Goal: Transaction & Acquisition: Book appointment/travel/reservation

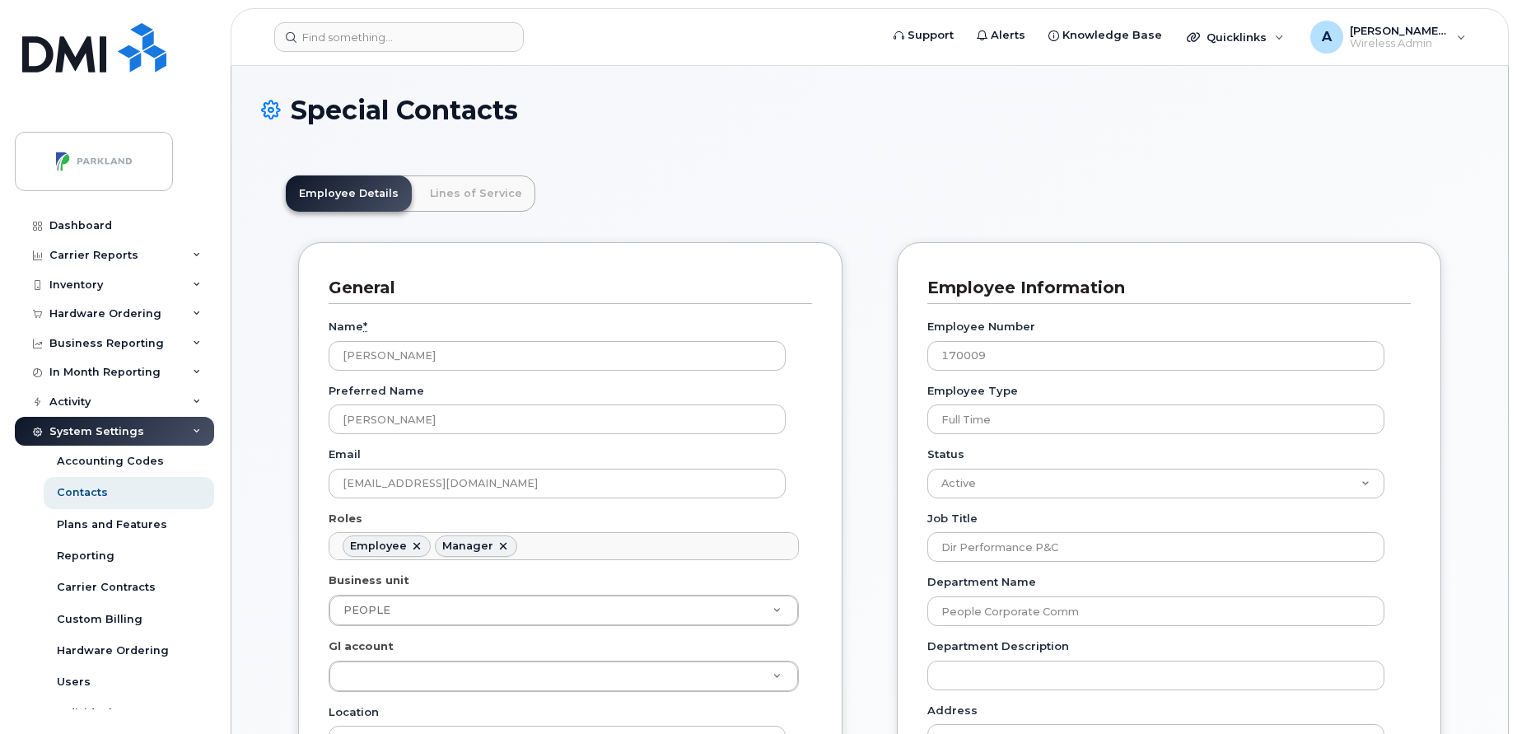
scroll to position [49, 0]
click at [110, 62] on img at bounding box center [94, 47] width 144 height 49
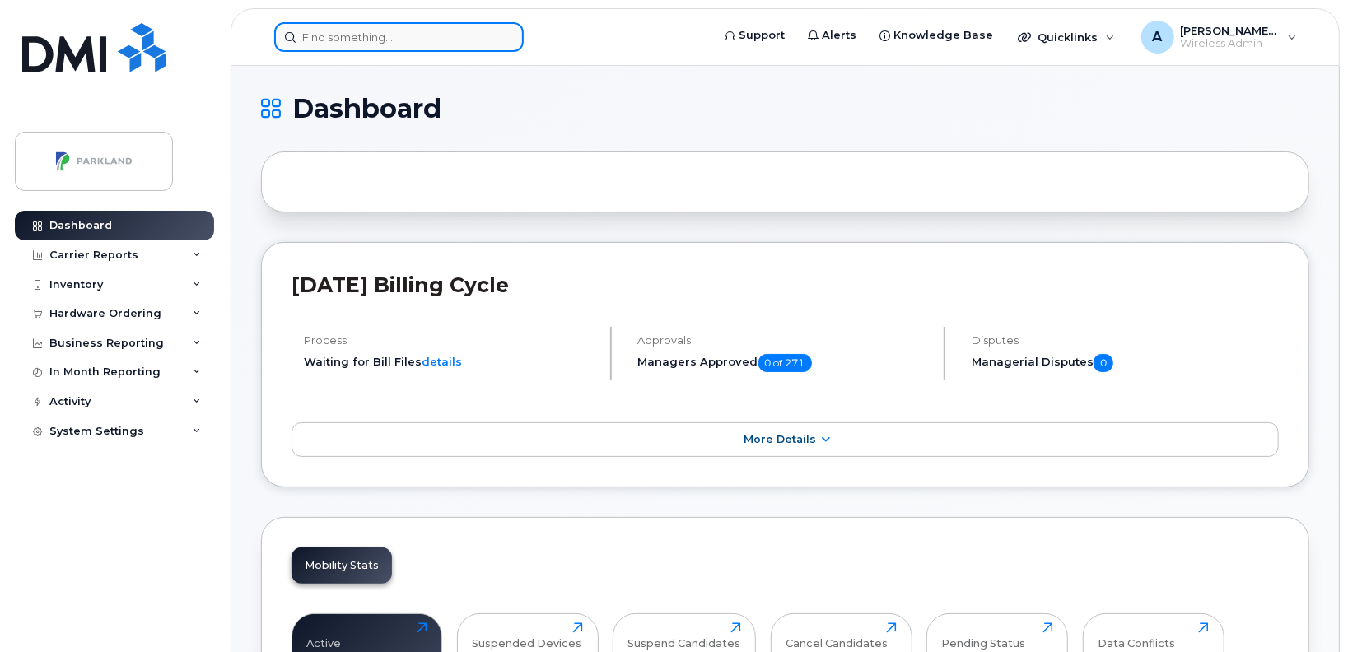
click at [413, 33] on input at bounding box center [398, 37] width 249 height 30
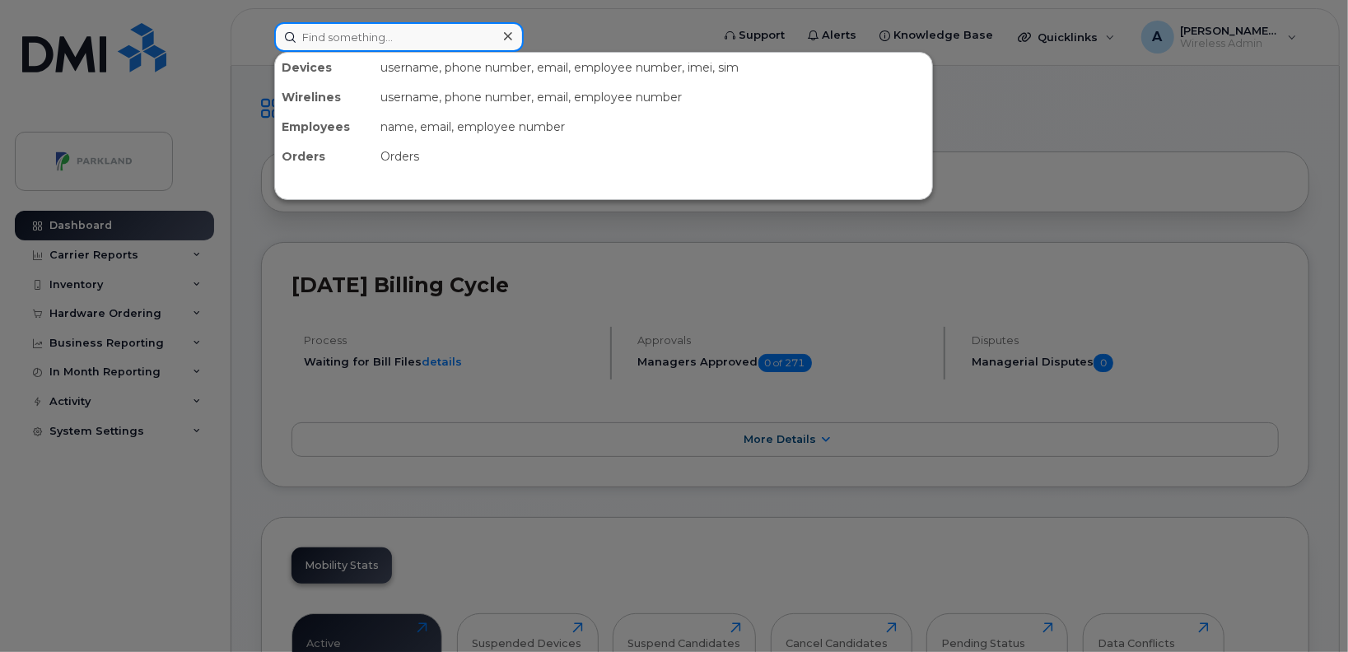
paste input "Violet Davtyan"
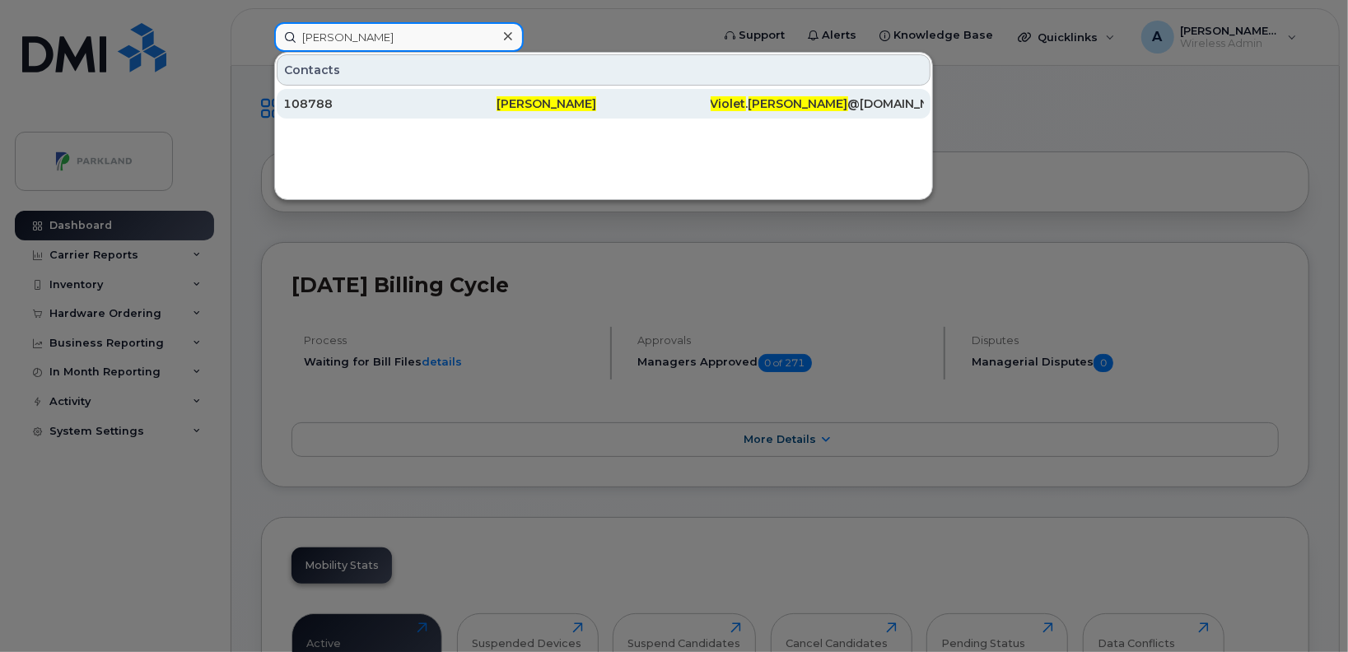
type input "Violet Davtyan"
click at [507, 105] on span "Violet Davtyan" at bounding box center [546, 103] width 100 height 15
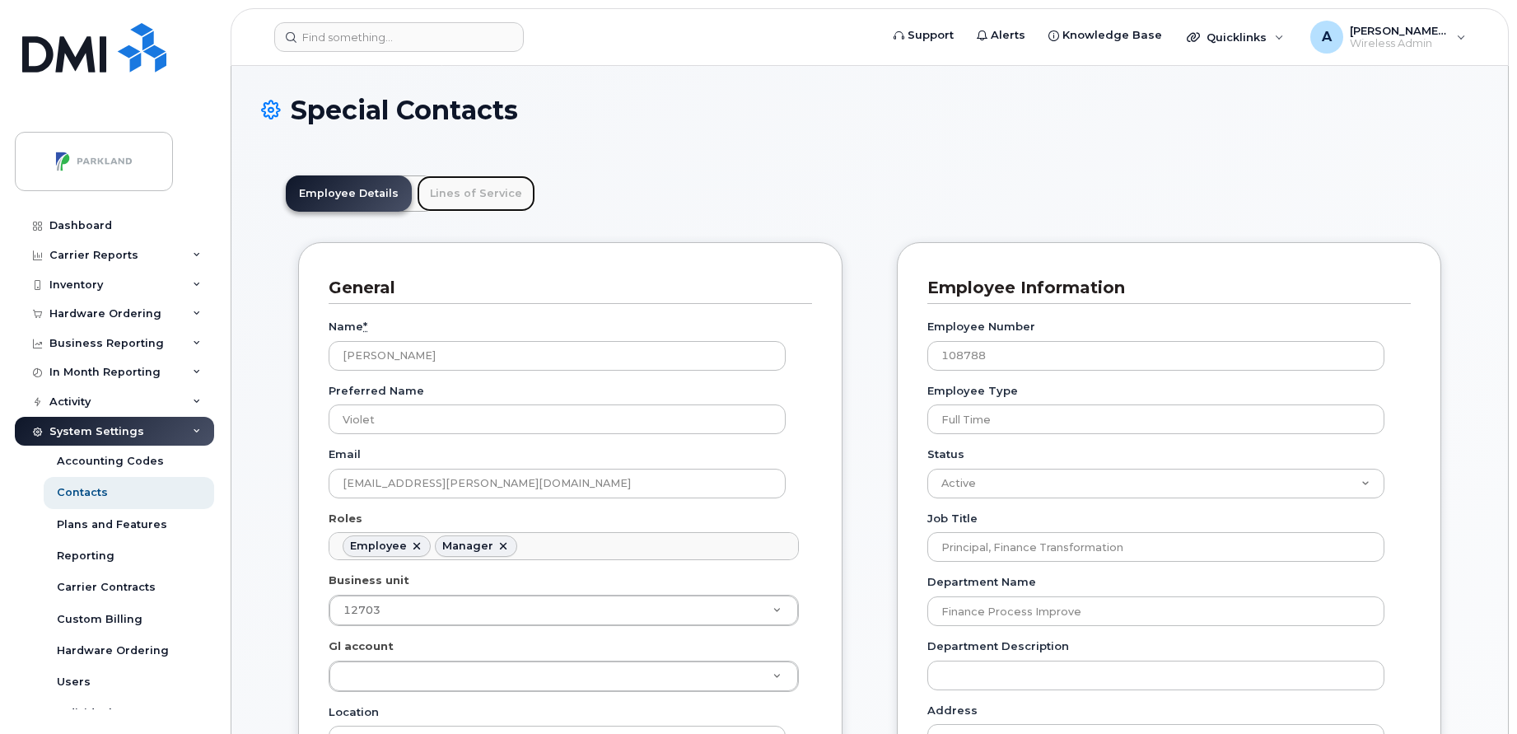
click at [475, 193] on link "Lines of Service" at bounding box center [476, 193] width 119 height 36
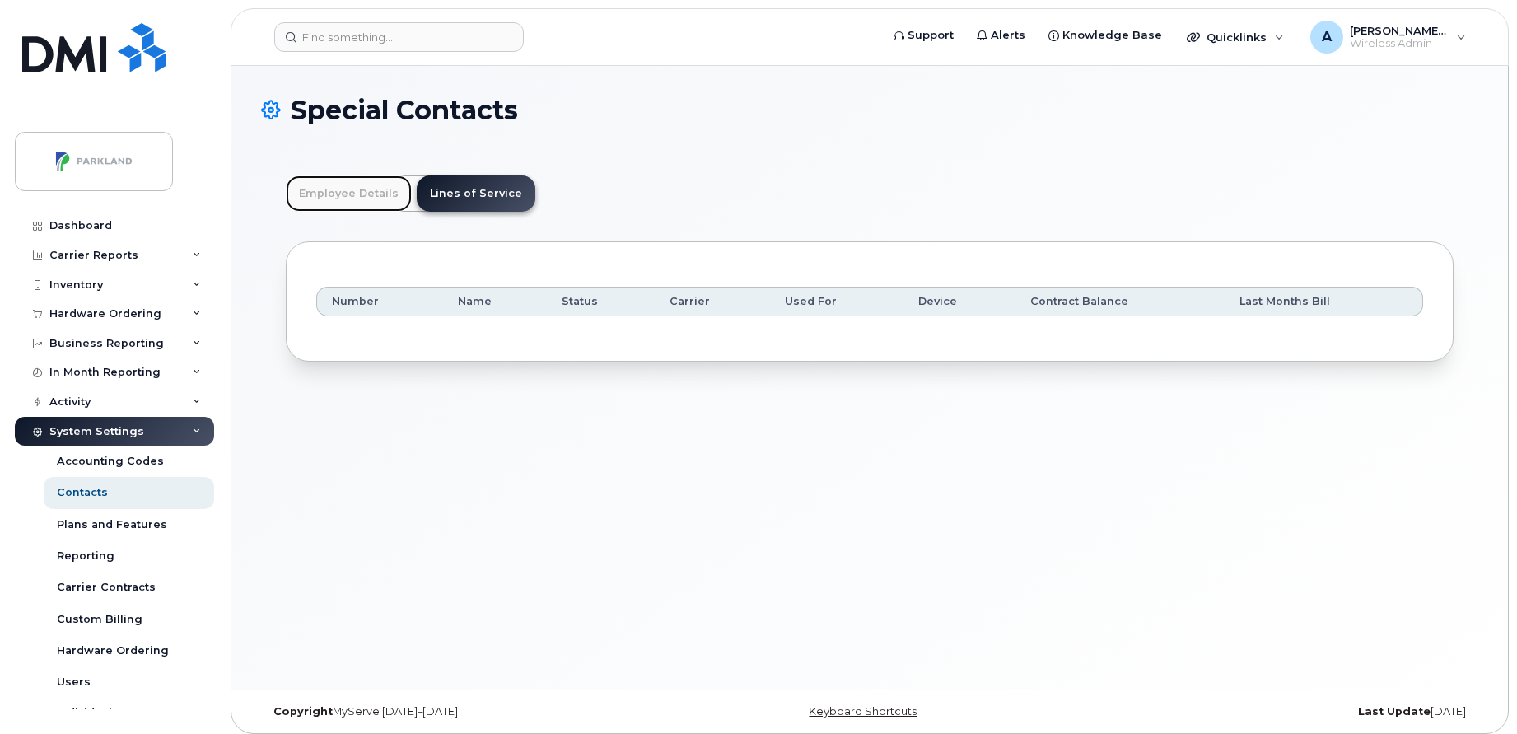
click at [349, 193] on link "Employee Details" at bounding box center [349, 193] width 126 height 36
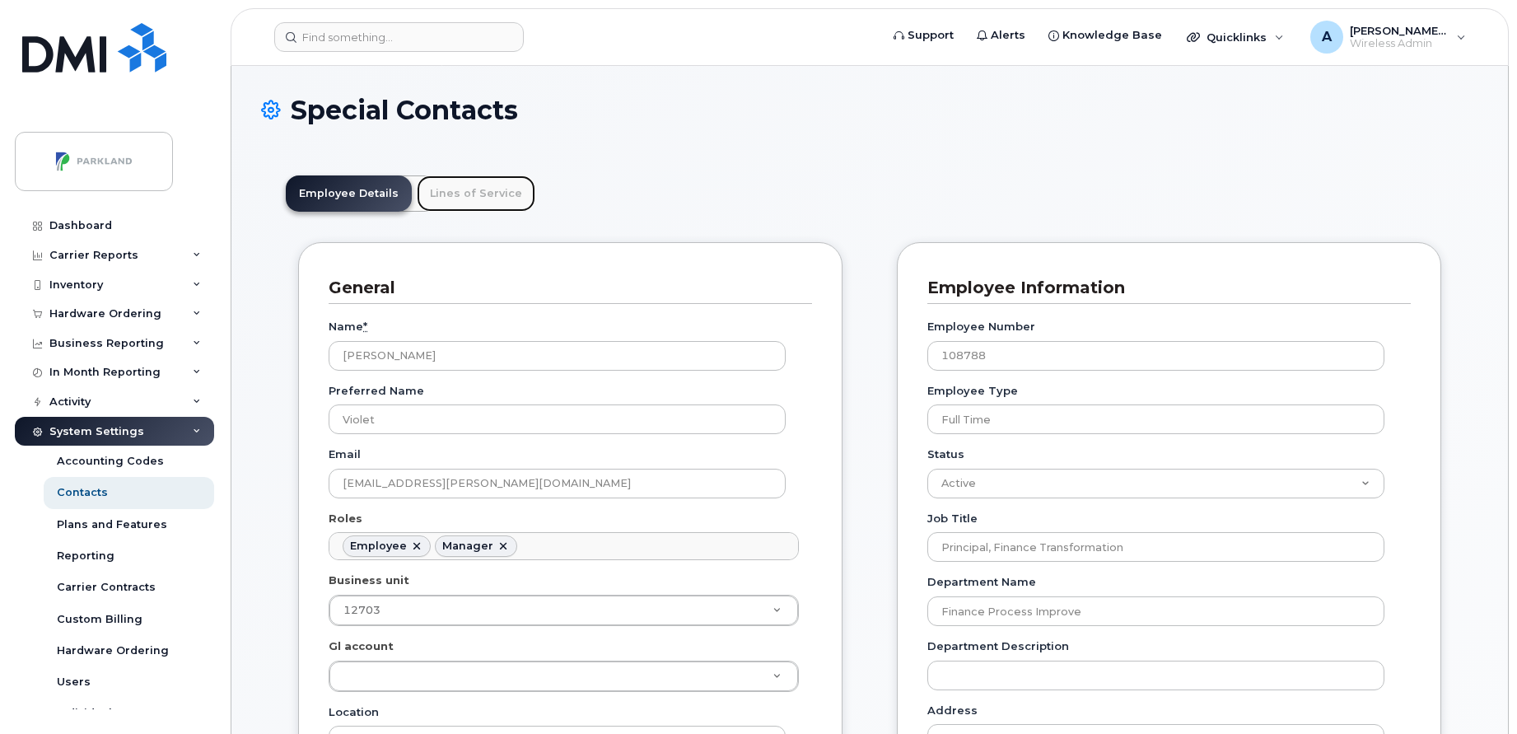
click at [417, 191] on link "Lines of Service" at bounding box center [476, 193] width 119 height 36
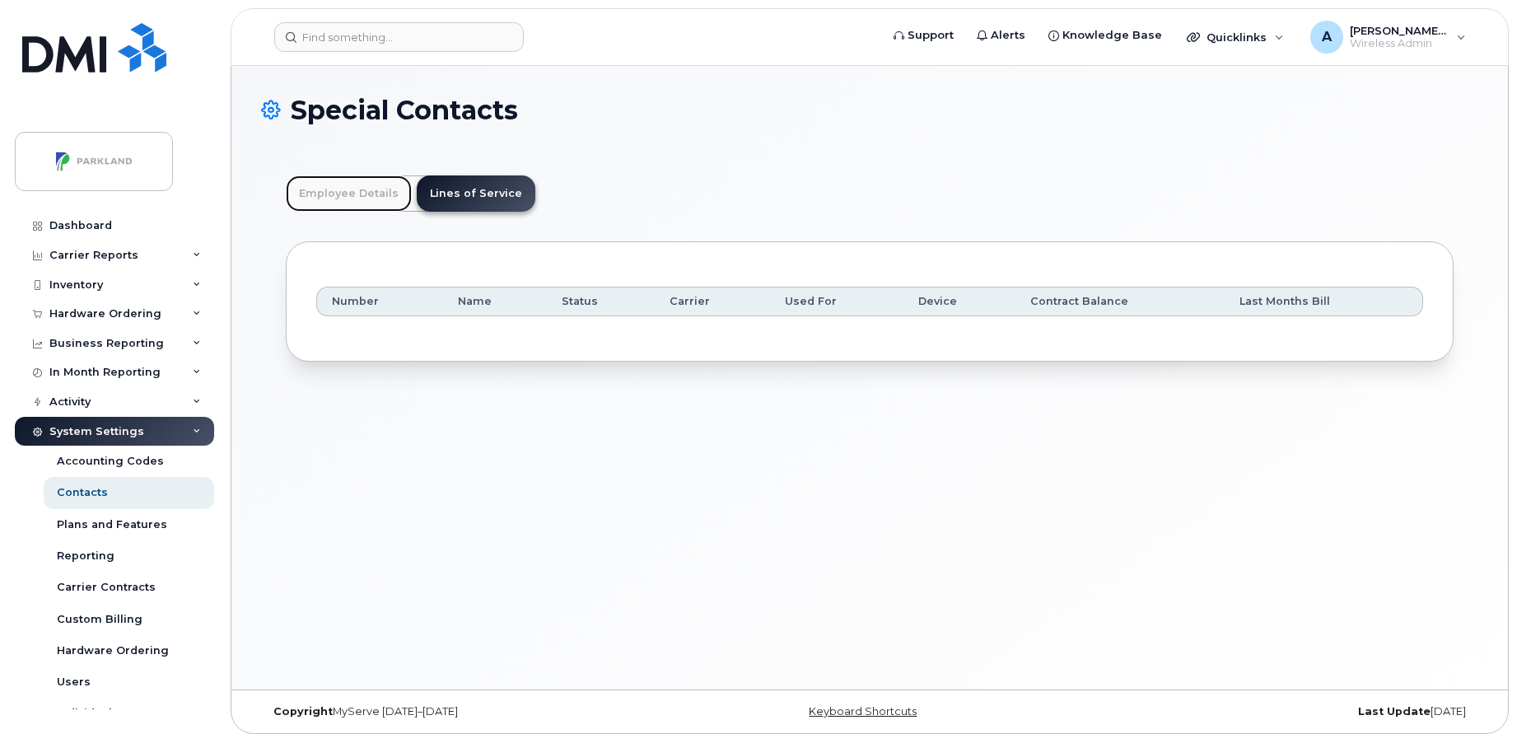
click at [373, 190] on link "Employee Details" at bounding box center [349, 193] width 126 height 36
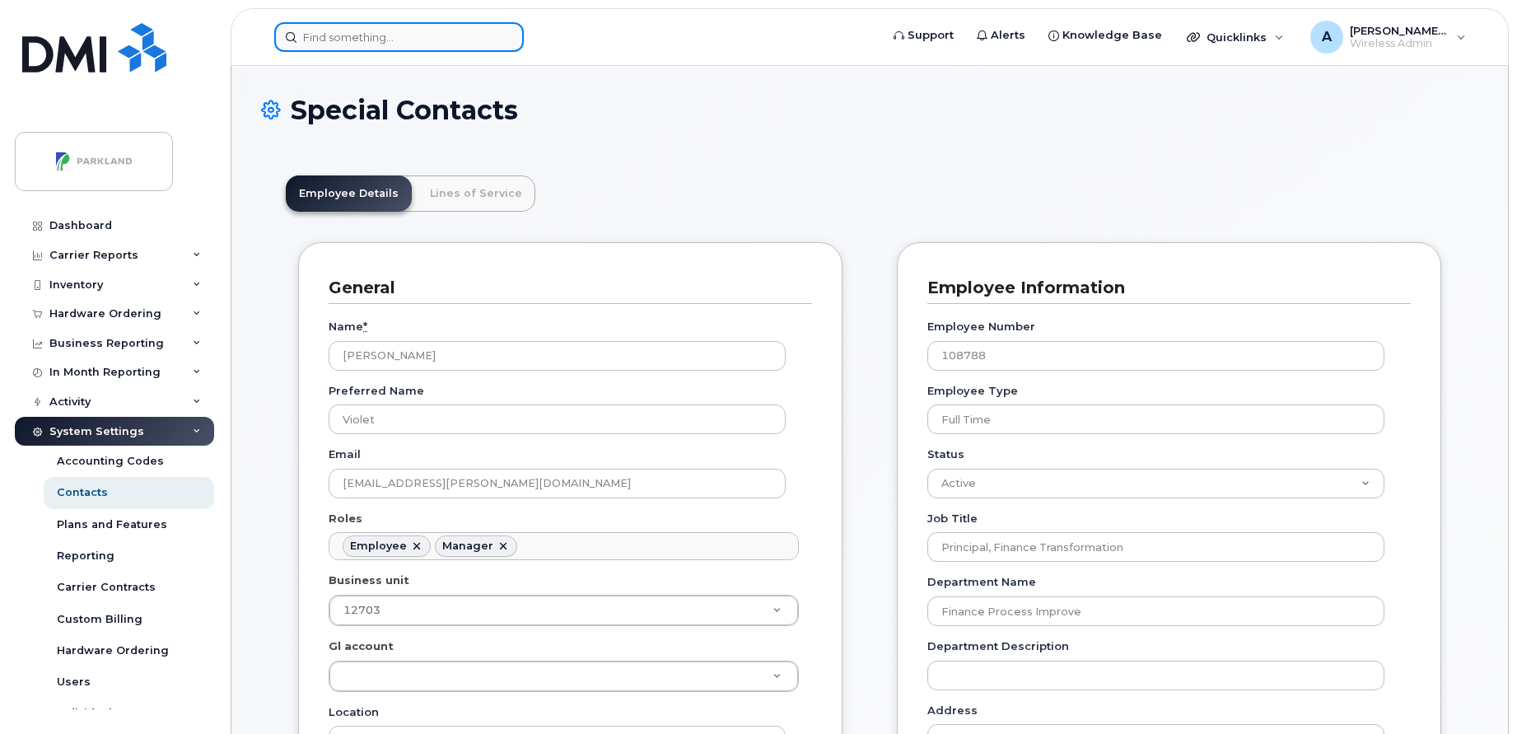
click at [470, 40] on input at bounding box center [398, 37] width 249 height 30
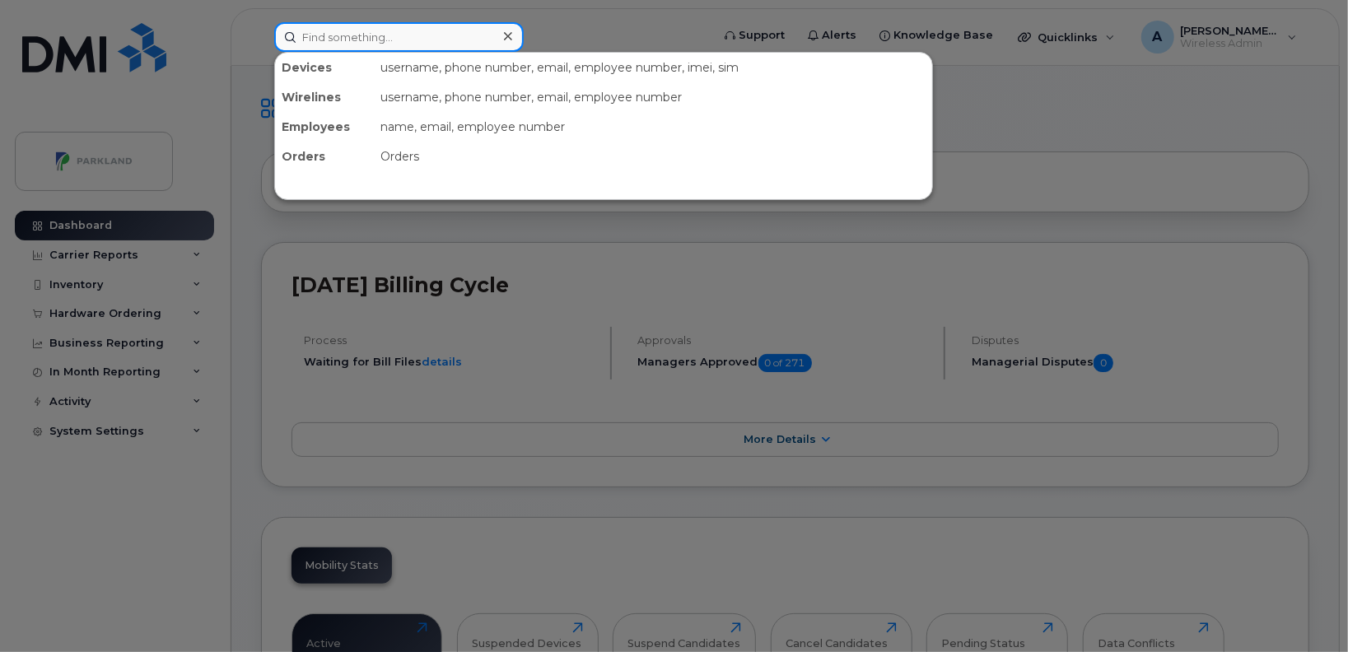
click at [433, 35] on input at bounding box center [398, 37] width 249 height 30
paste input "Shaun Laughlin"
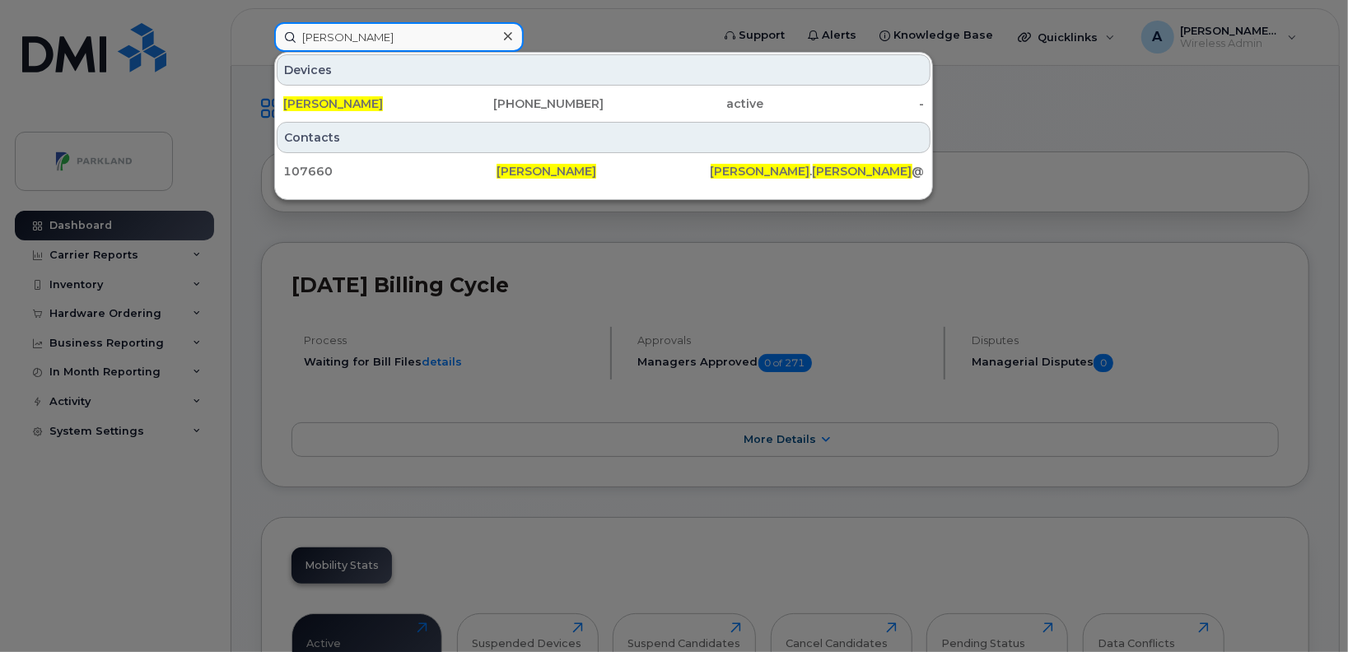
type input "Shaun Laughlin"
drag, startPoint x: 286, startPoint y: 69, endPoint x: 330, endPoint y: 70, distance: 44.5
click at [330, 70] on div "Devices" at bounding box center [604, 69] width 654 height 31
drag, startPoint x: 330, startPoint y: 70, endPoint x: 323, endPoint y: 80, distance: 12.4
click at [323, 80] on div "Devices" at bounding box center [604, 69] width 654 height 31
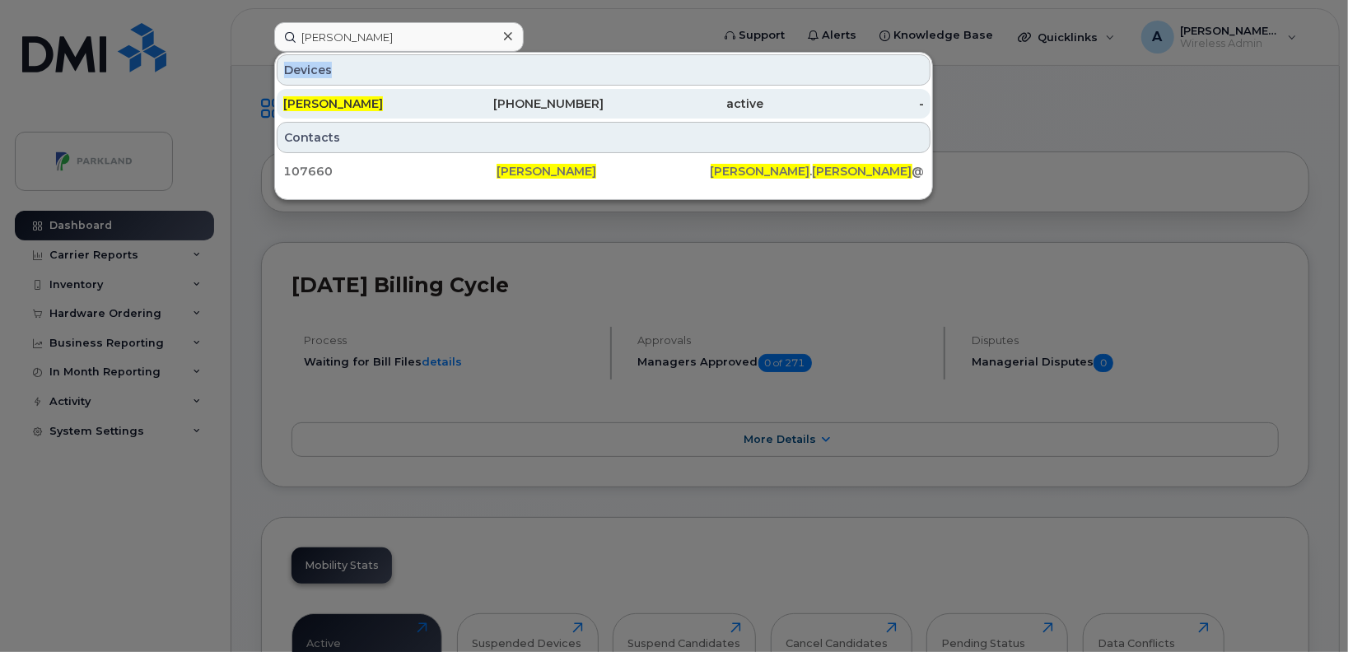
click at [392, 104] on div "[PERSON_NAME]" at bounding box center [363, 104] width 161 height 16
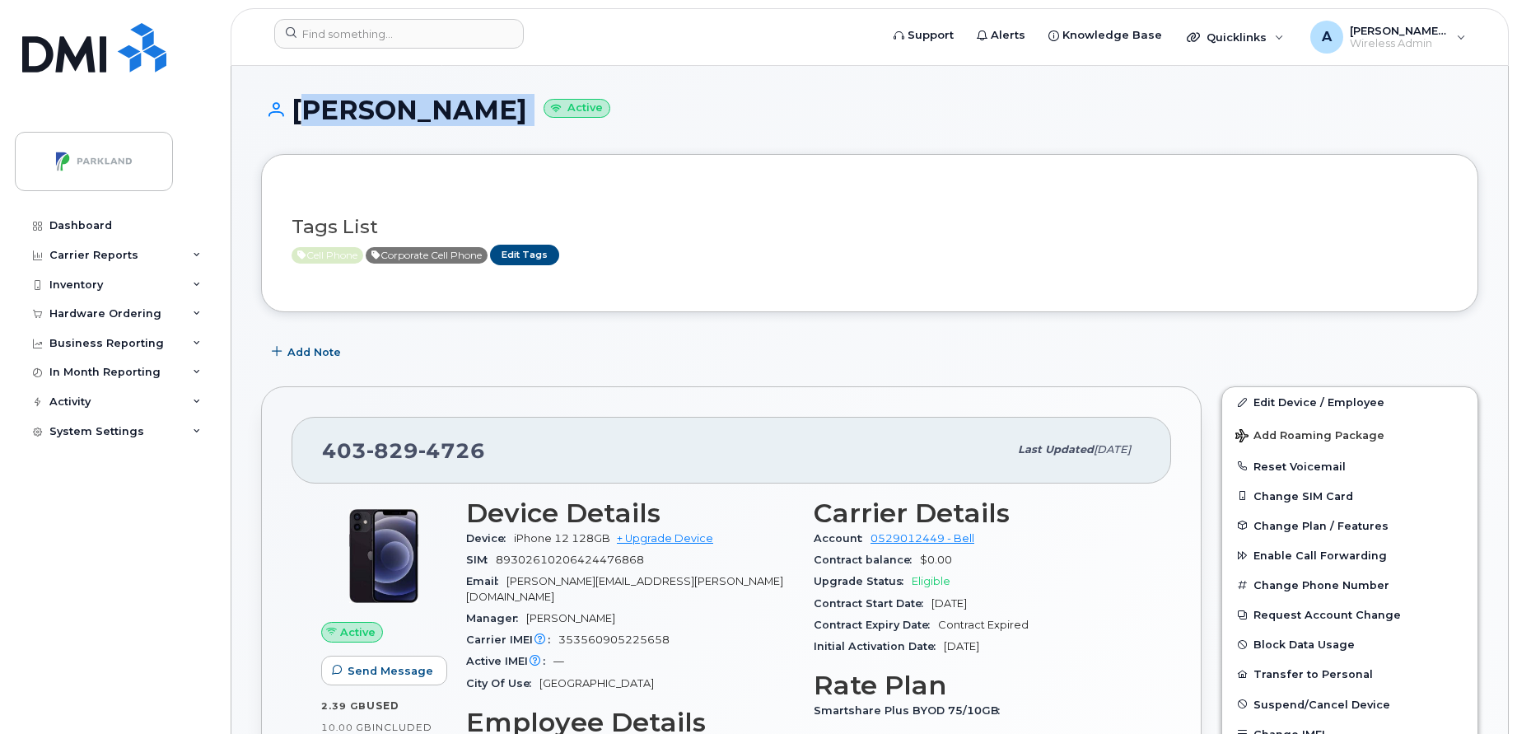
drag, startPoint x: 295, startPoint y: 109, endPoint x: 534, endPoint y: 125, distance: 240.2
click at [534, 125] on div "Shaun Laughlin Active" at bounding box center [869, 125] width 1217 height 58
click at [720, 124] on div "Shaun Laughlin Active" at bounding box center [869, 125] width 1217 height 58
drag, startPoint x: 524, startPoint y: 114, endPoint x: 574, endPoint y: 113, distance: 49.4
click at [574, 113] on h1 "Shaun Laughlin Active" at bounding box center [869, 110] width 1217 height 29
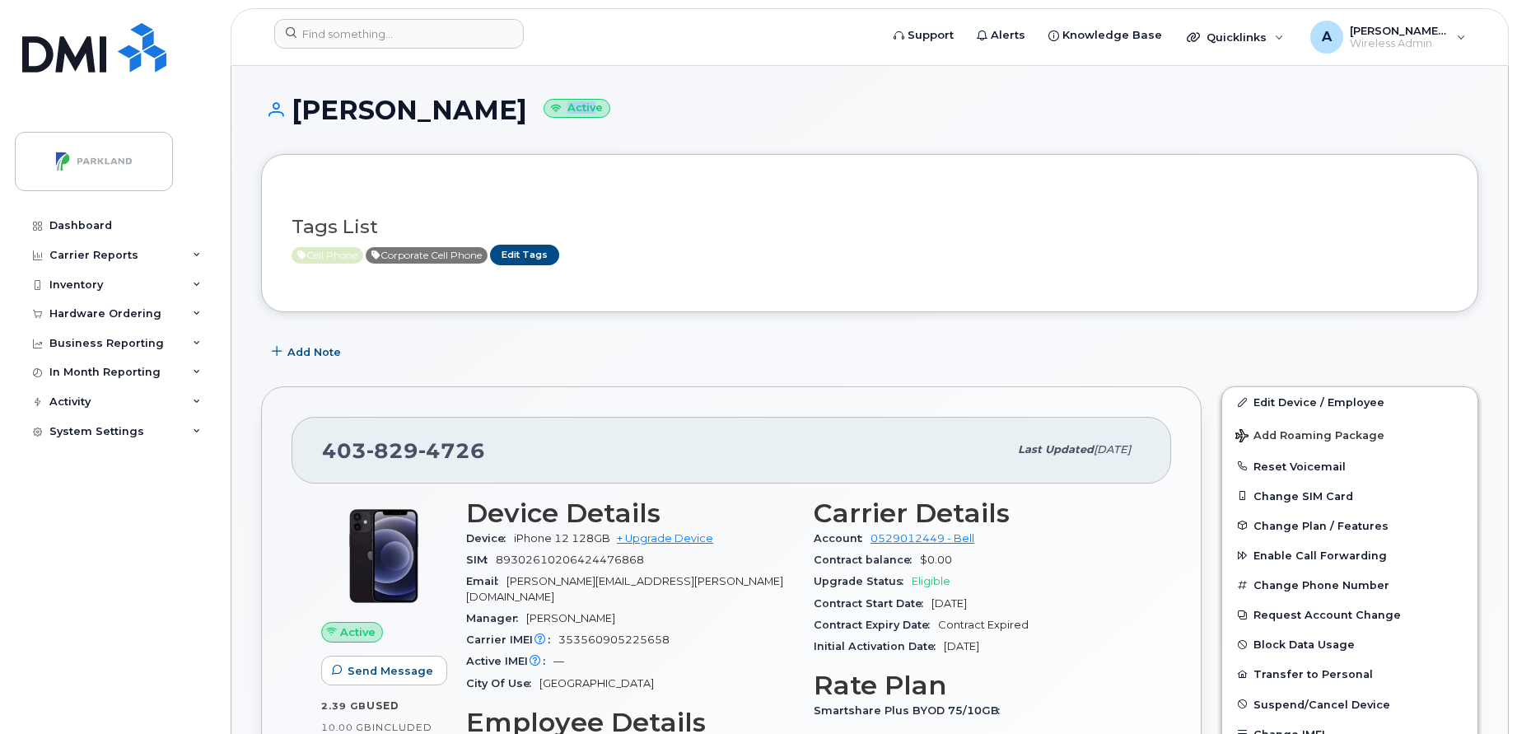
drag, startPoint x: 574, startPoint y: 113, endPoint x: 887, endPoint y: 96, distance: 313.3
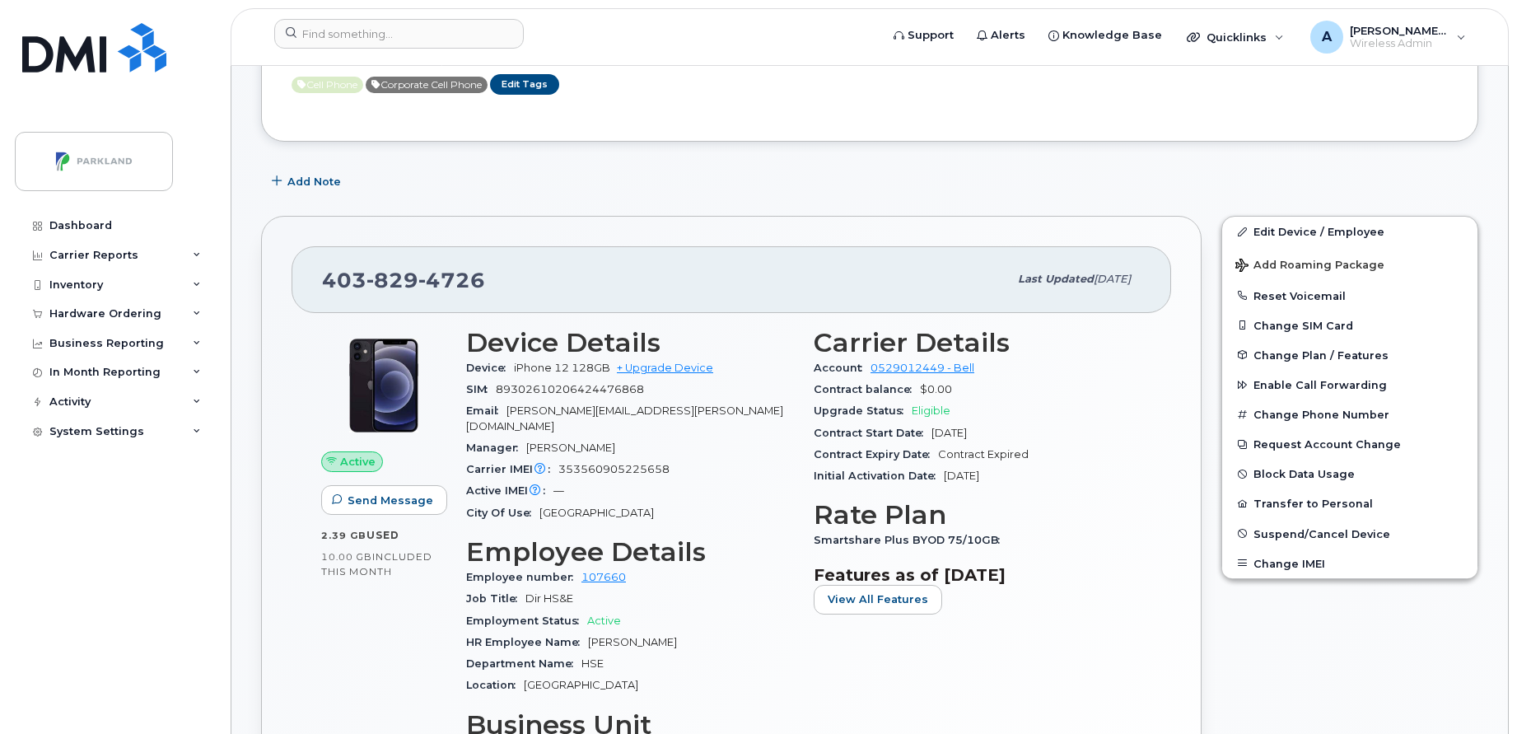
scroll to position [173, 0]
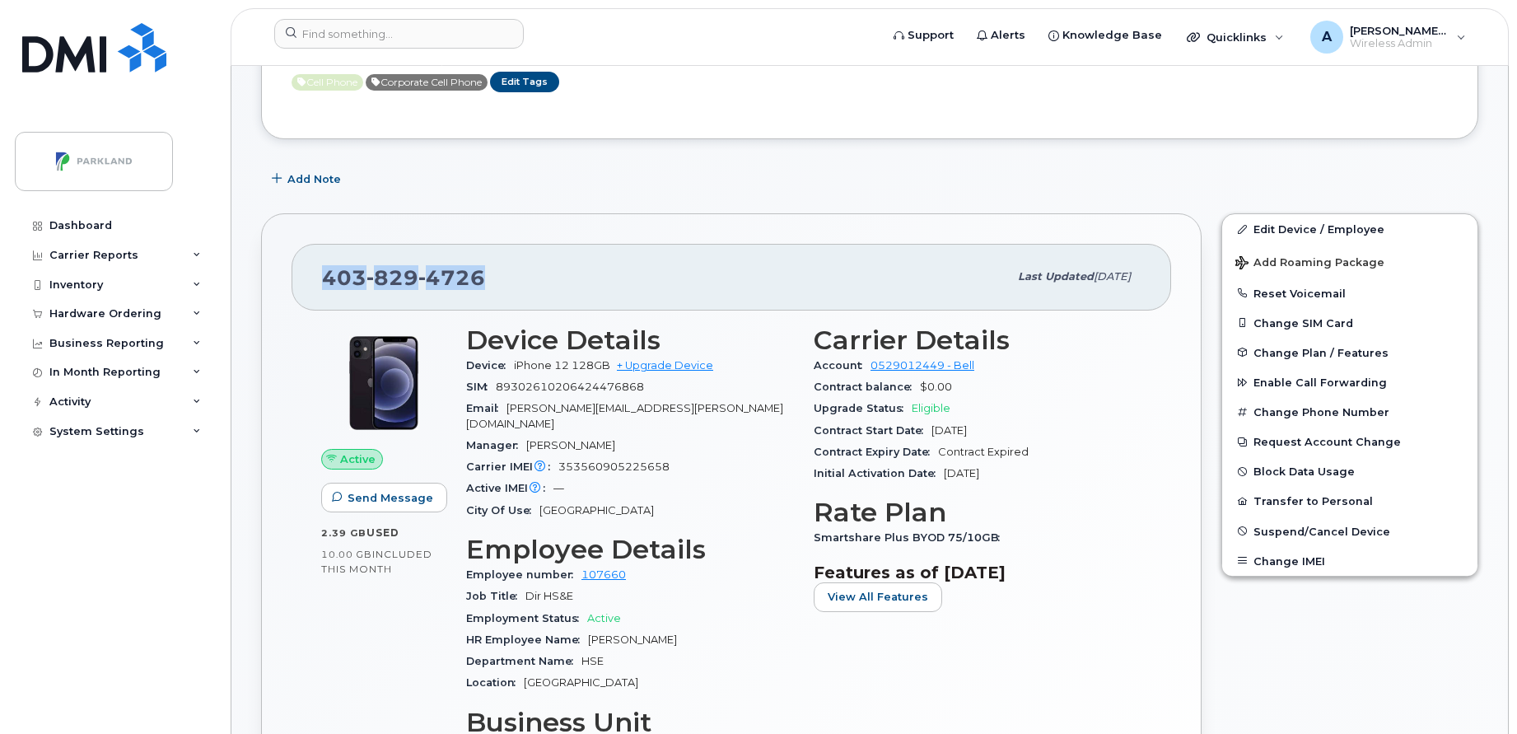
drag, startPoint x: 311, startPoint y: 276, endPoint x: 516, endPoint y: 271, distance: 205.1
click at [516, 271] on div "403 829 4726 Last updated Aug 22, 2025" at bounding box center [730, 277] width 879 height 66
click at [299, 394] on div "Active Send Message 2.39 GB  used 10.00 GB  included this month Device Details …" at bounding box center [730, 602] width 879 height 585
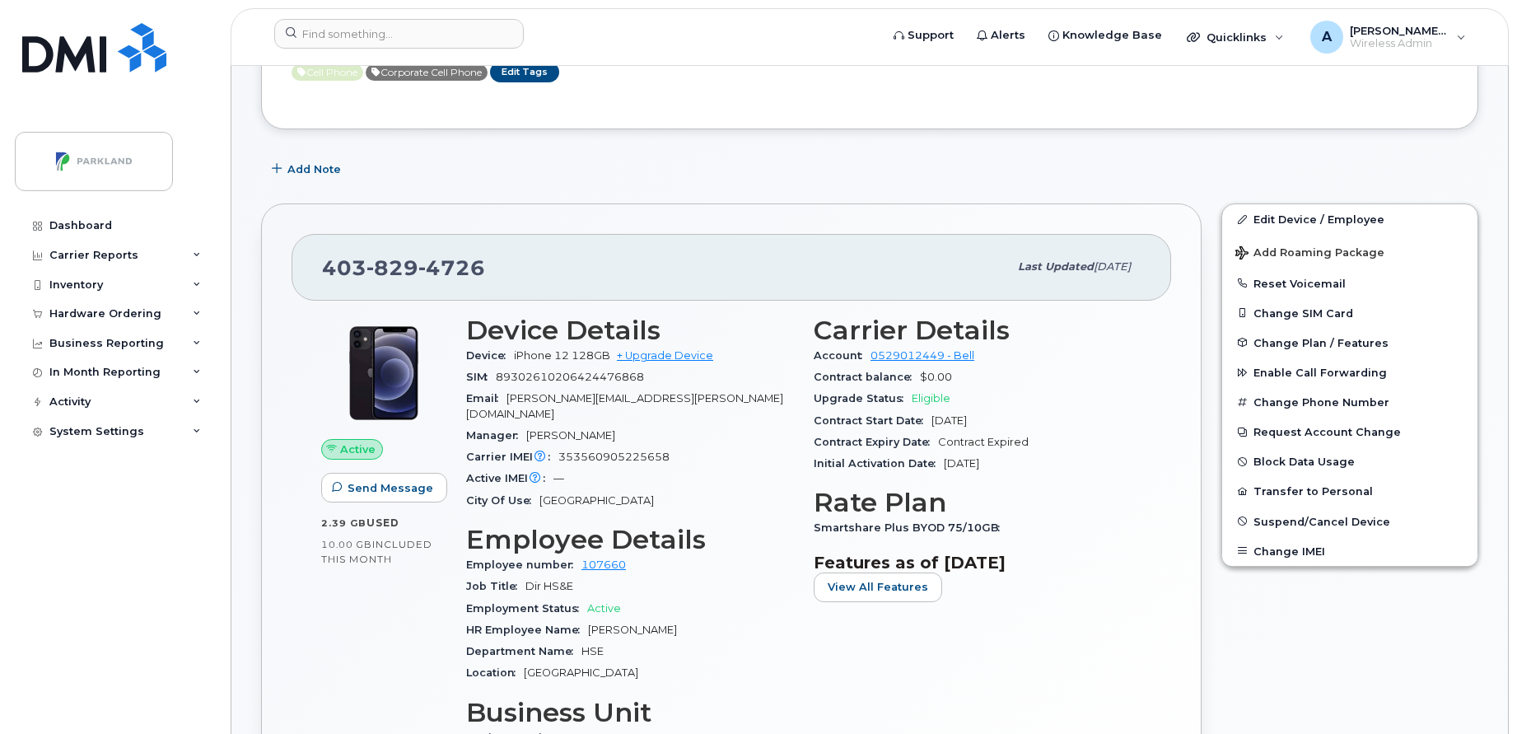
scroll to position [193, 0]
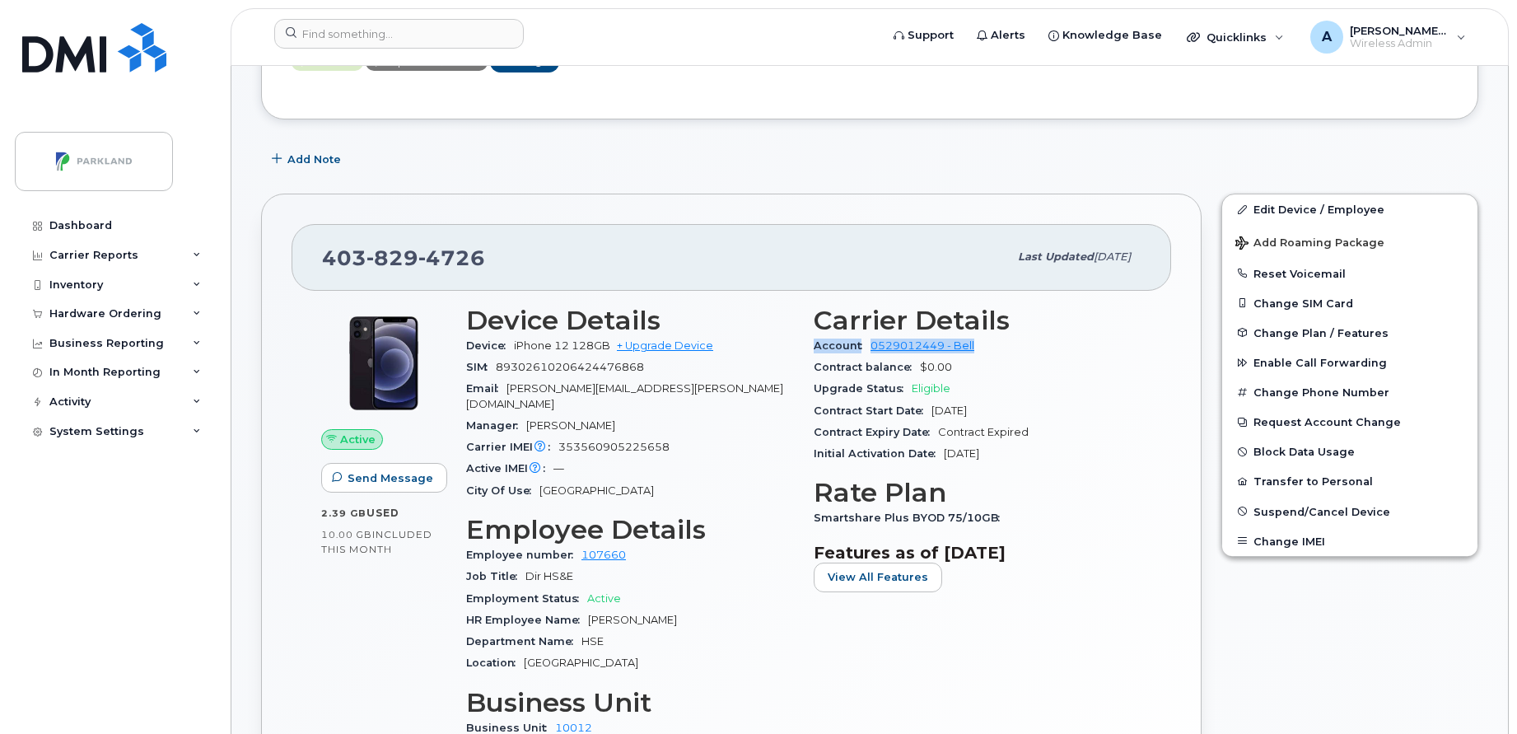
drag, startPoint x: 812, startPoint y: 349, endPoint x: 977, endPoint y: 352, distance: 165.5
click at [977, 352] on div "Carrier Details Account 0529012449 - Bell Contract balance $0.00 Upgrade Status…" at bounding box center [977, 554] width 347 height 516
drag, startPoint x: 977, startPoint y: 352, endPoint x: 1061, endPoint y: 358, distance: 84.2
click at [1061, 358] on div "Contract balance $0.00" at bounding box center [977, 367] width 328 height 21
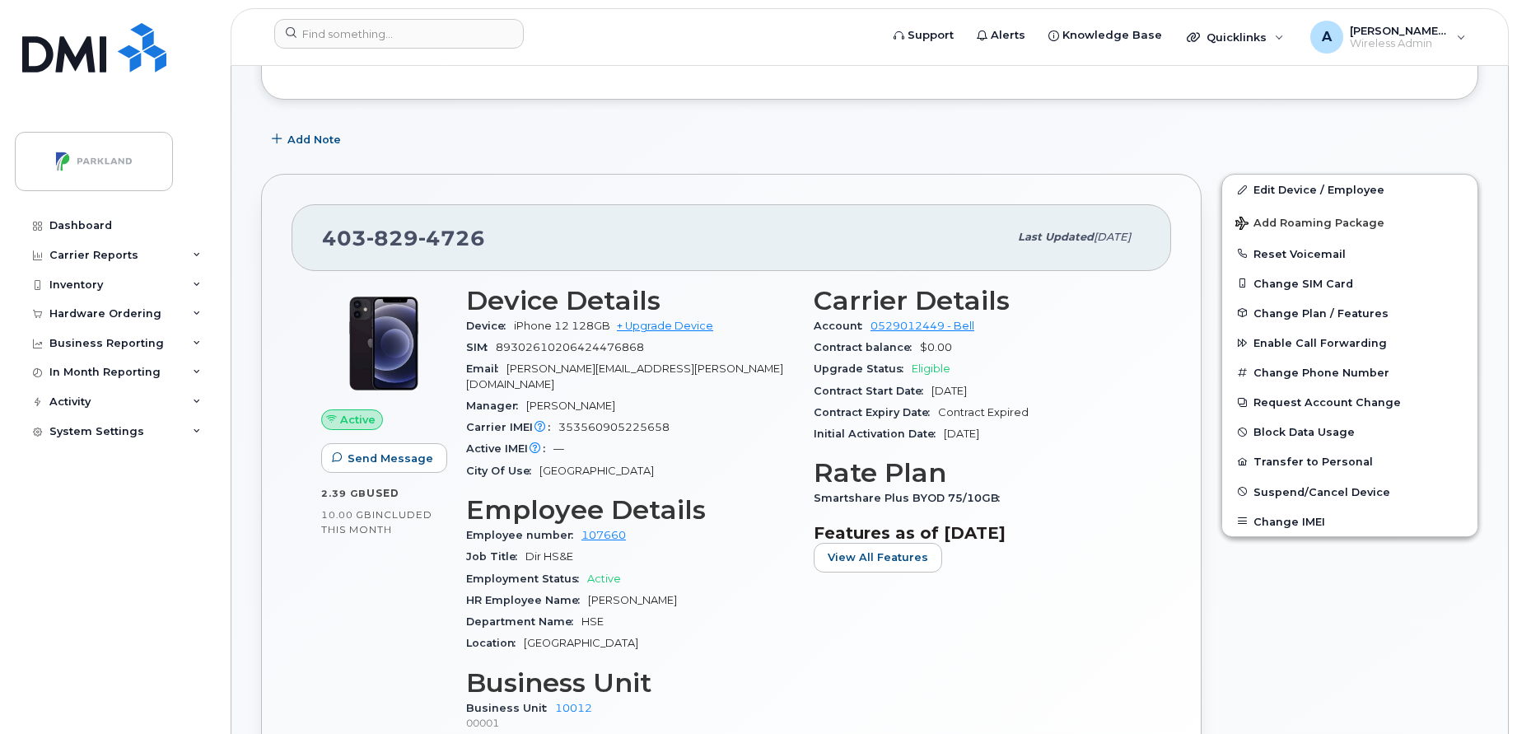
scroll to position [0, 0]
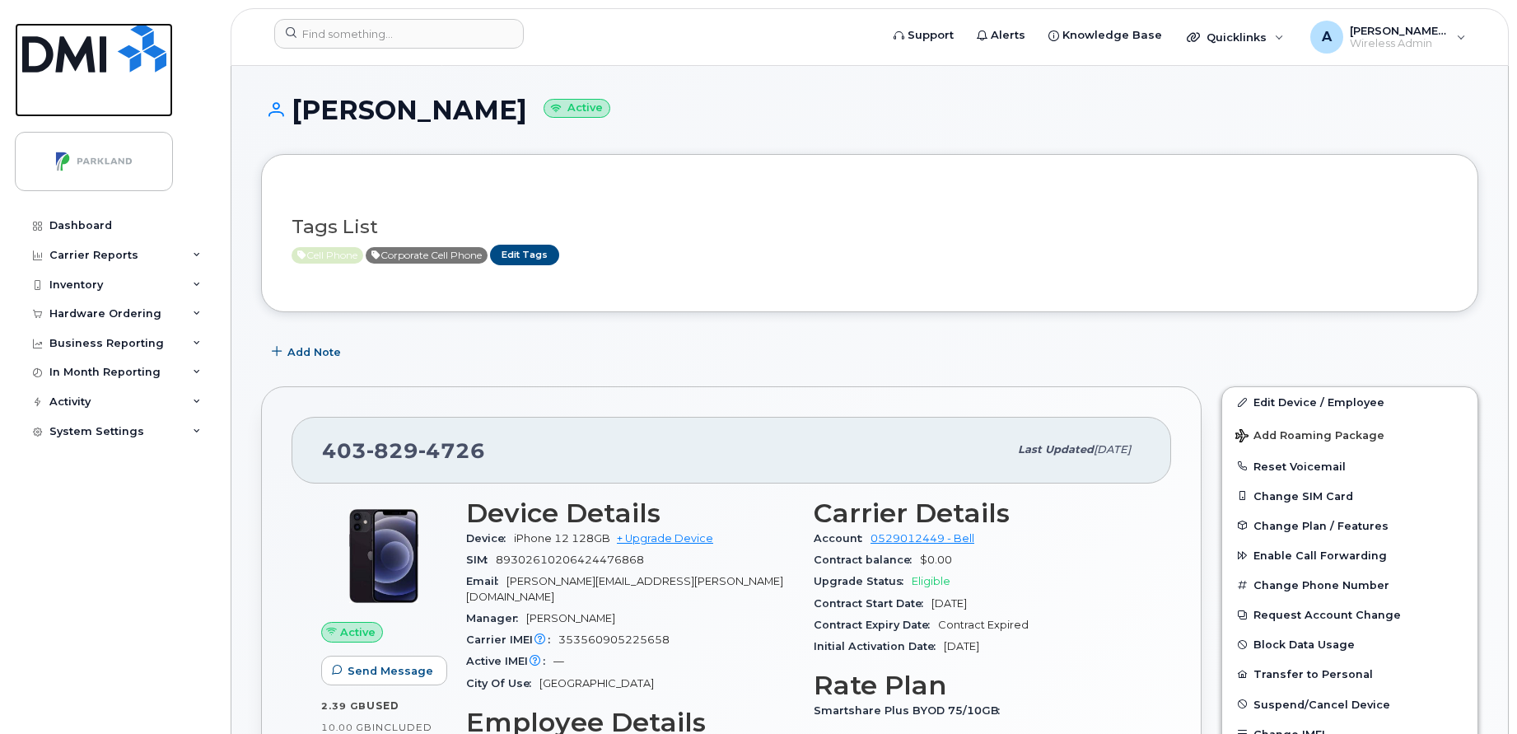
click at [84, 65] on img at bounding box center [94, 47] width 144 height 49
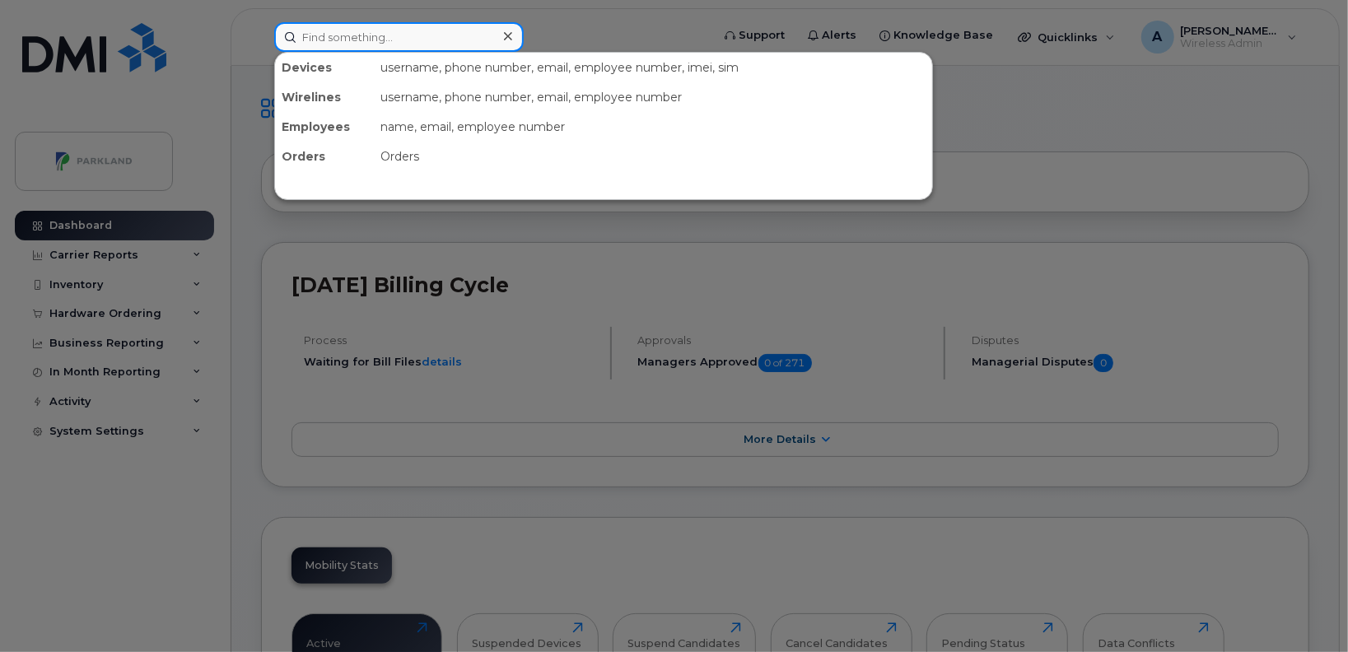
click at [487, 40] on input at bounding box center [398, 37] width 249 height 30
paste input "[PERSON_NAME]"
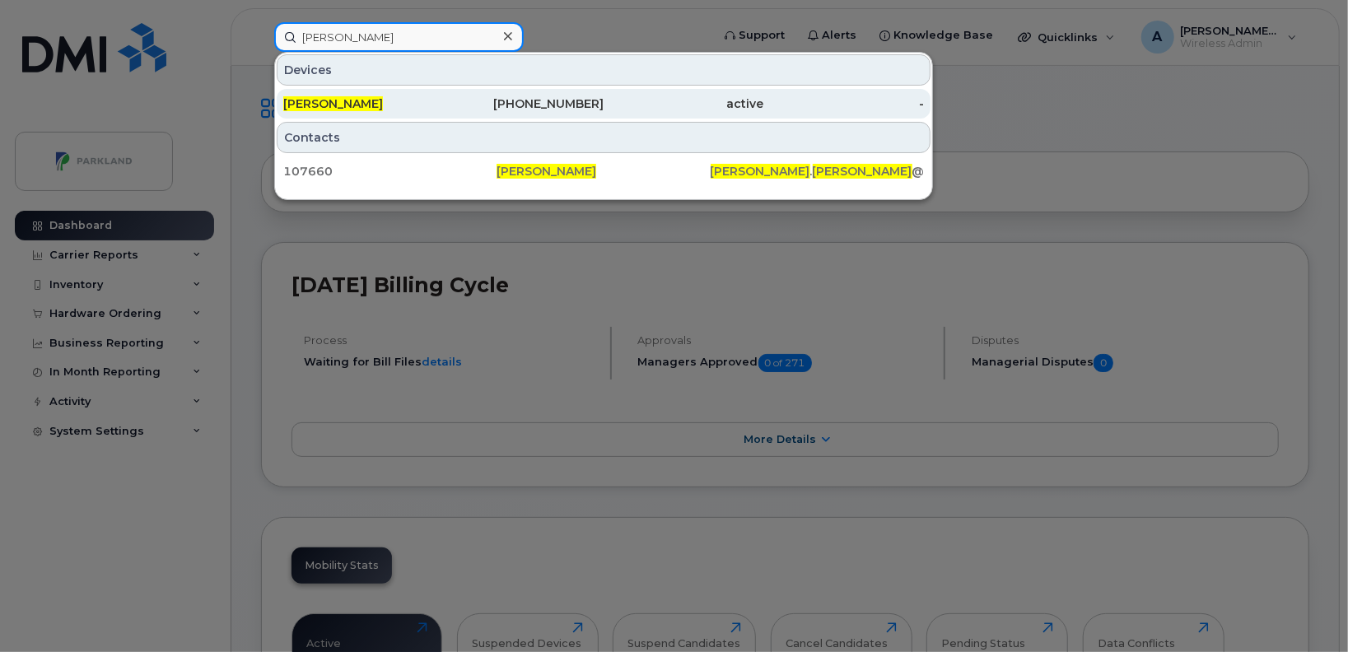
type input "[PERSON_NAME]"
click at [433, 99] on div "[PERSON_NAME]" at bounding box center [363, 104] width 161 height 16
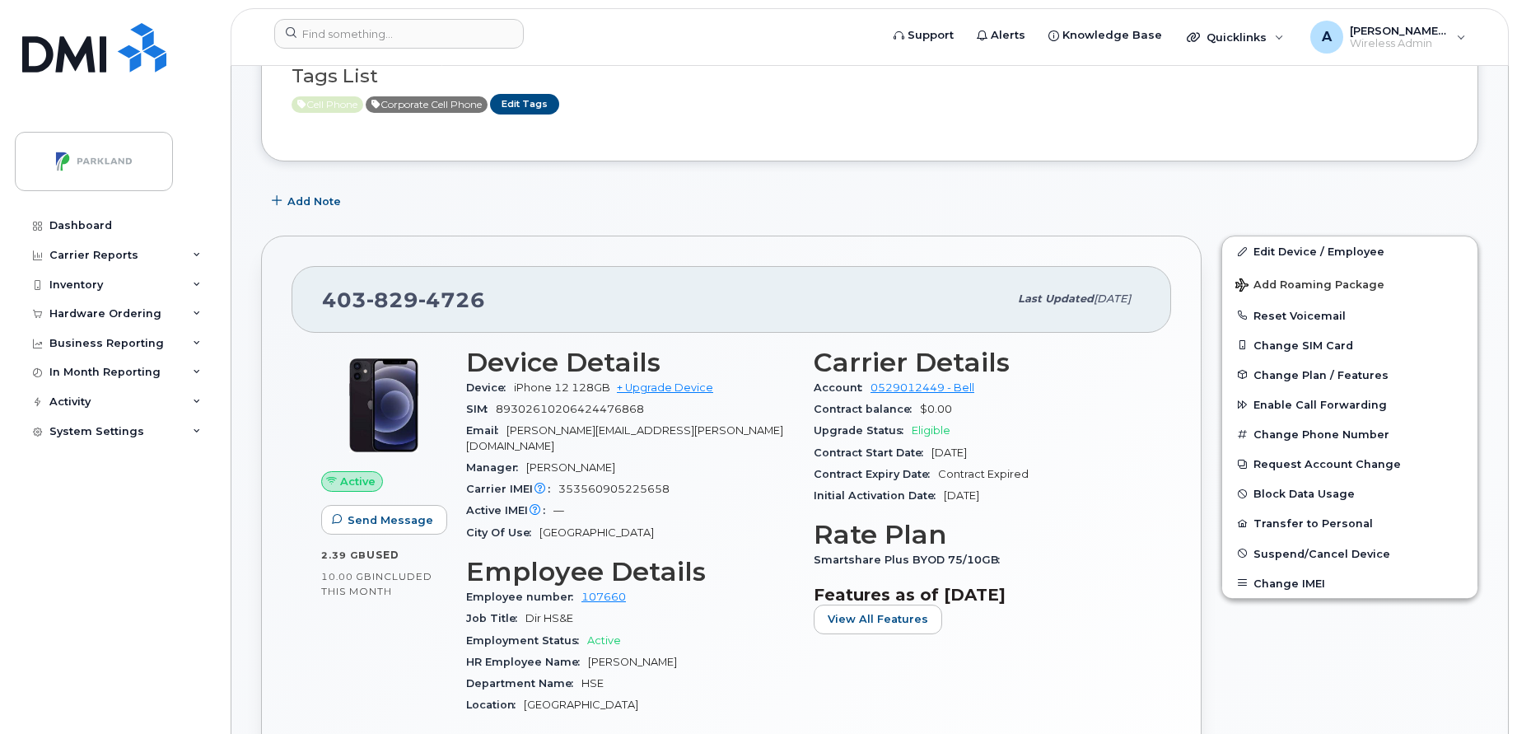
scroll to position [156, 0]
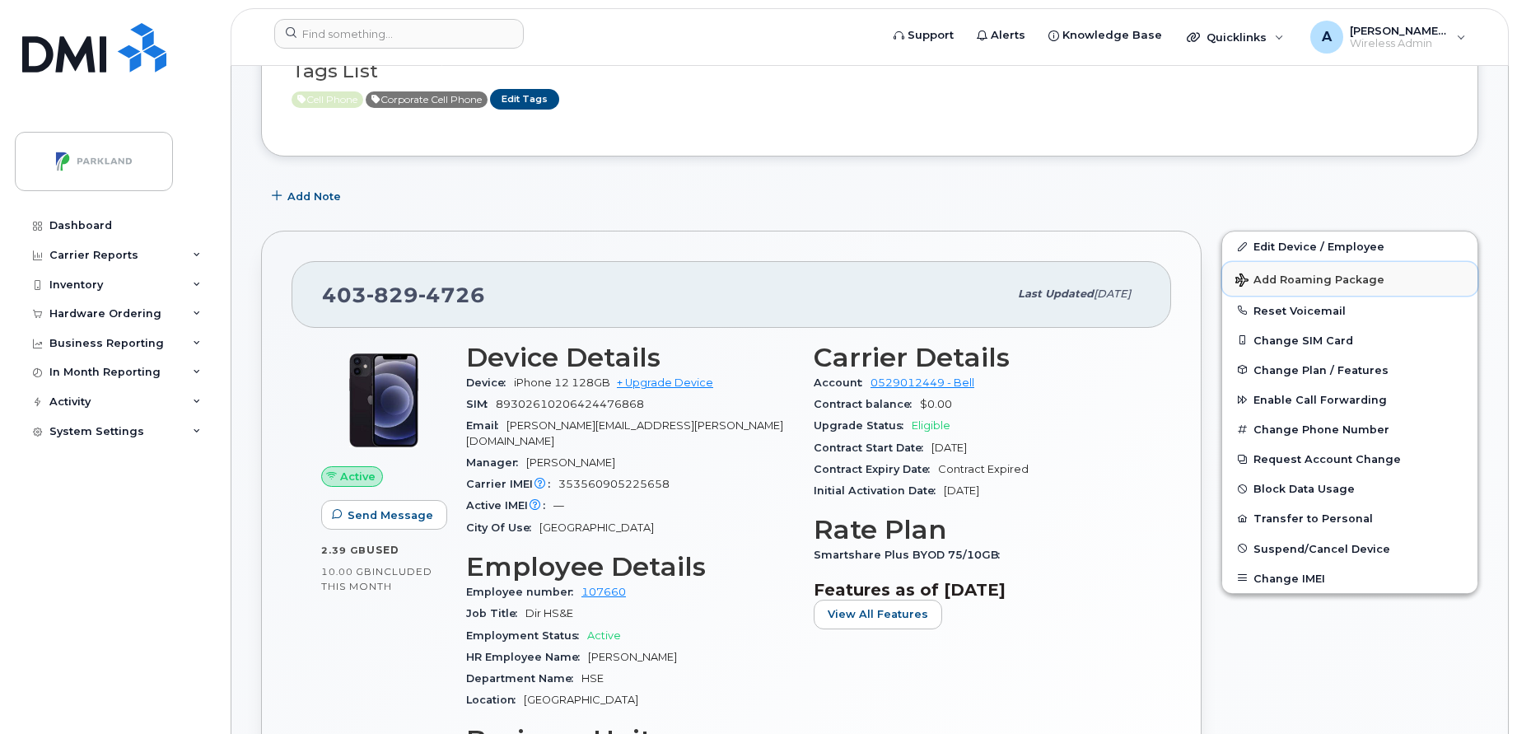
click at [1362, 275] on span "Add Roaming Package" at bounding box center [1309, 281] width 149 height 16
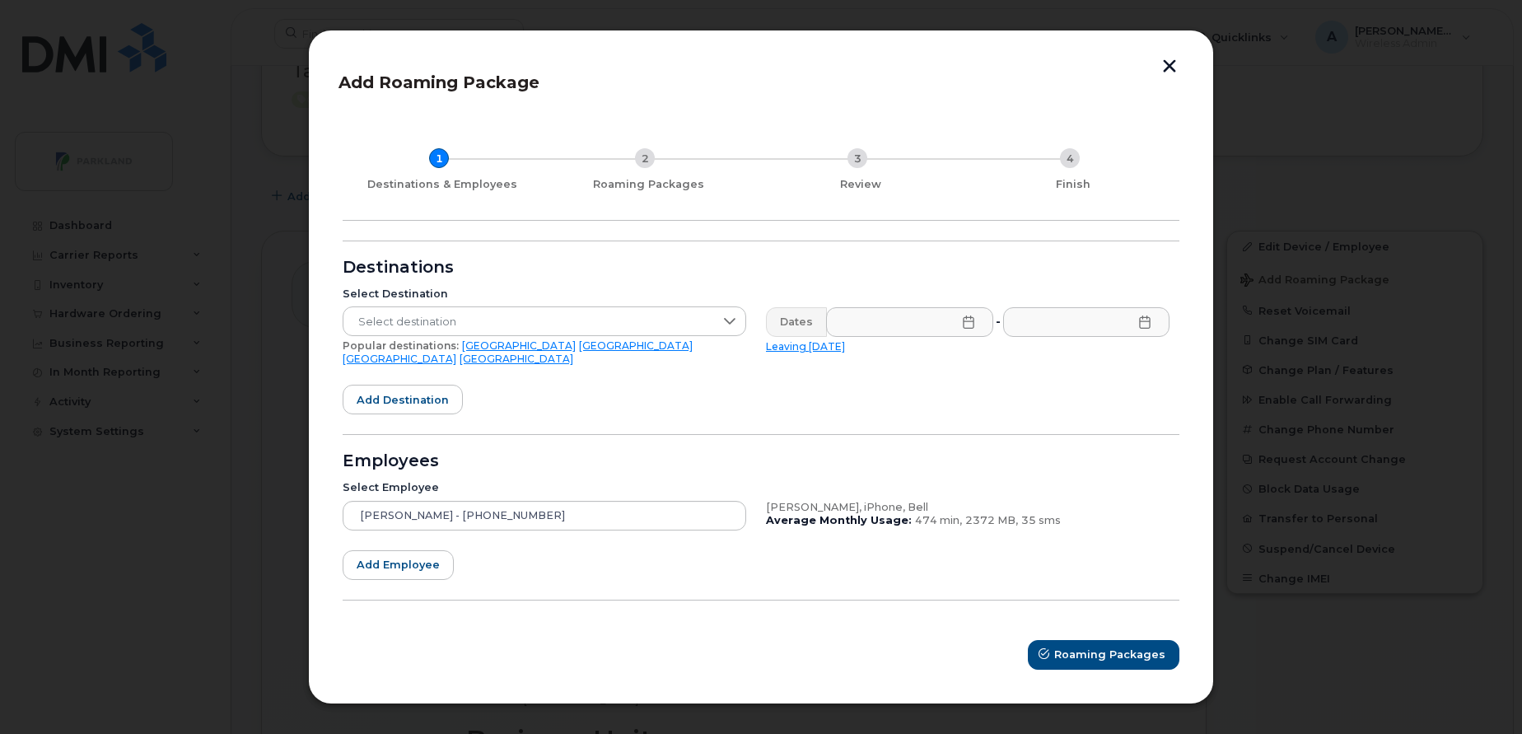
click at [966, 329] on icon at bounding box center [968, 321] width 13 height 13
click at [985, 286] on div "Select Destination Select destination Popular destinations: USA Mexico United K…" at bounding box center [756, 326] width 846 height 98
click at [1141, 329] on icon at bounding box center [1144, 321] width 11 height 13
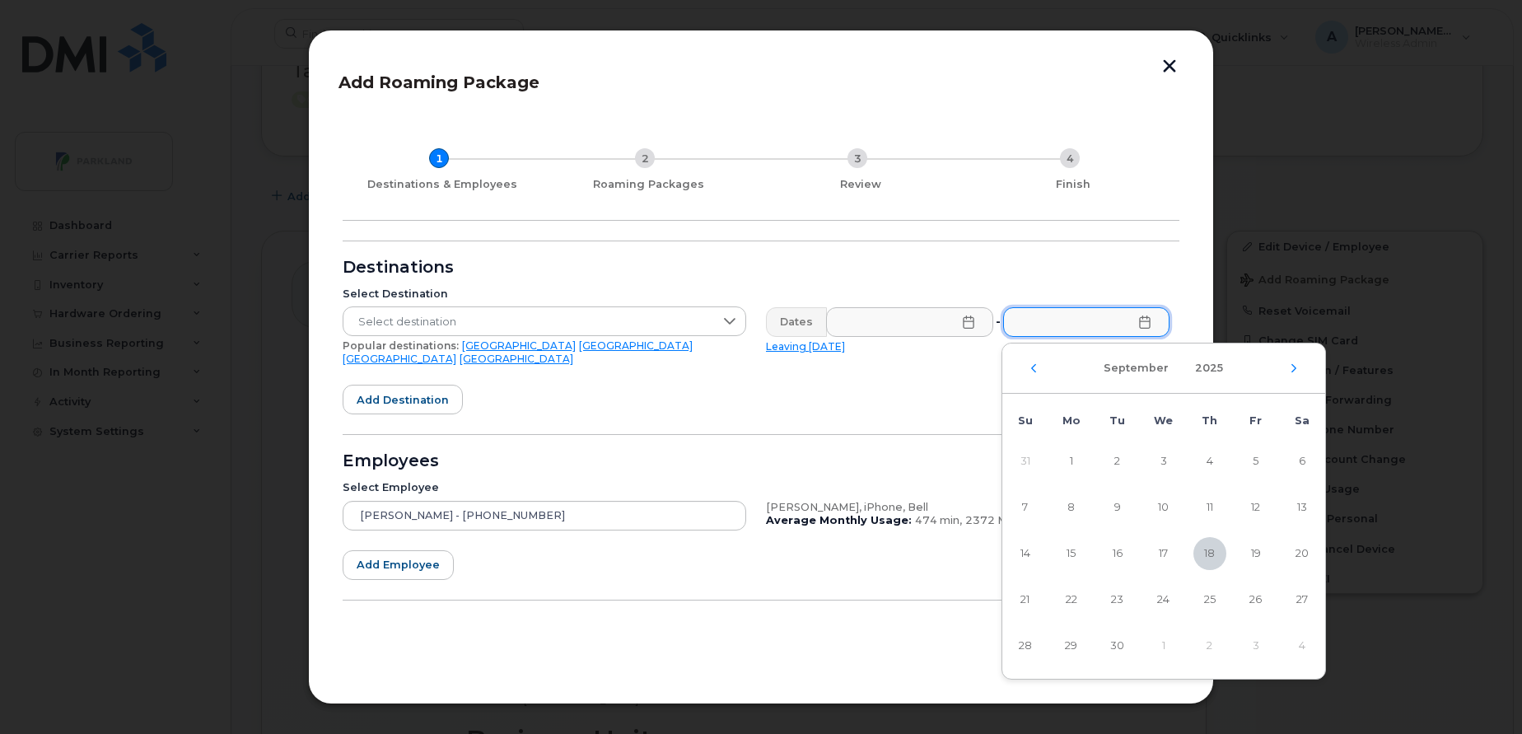
click at [1084, 261] on form "Destinations Select Destination Select destination Popular destinations: USA Me…" at bounding box center [761, 454] width 837 height 429
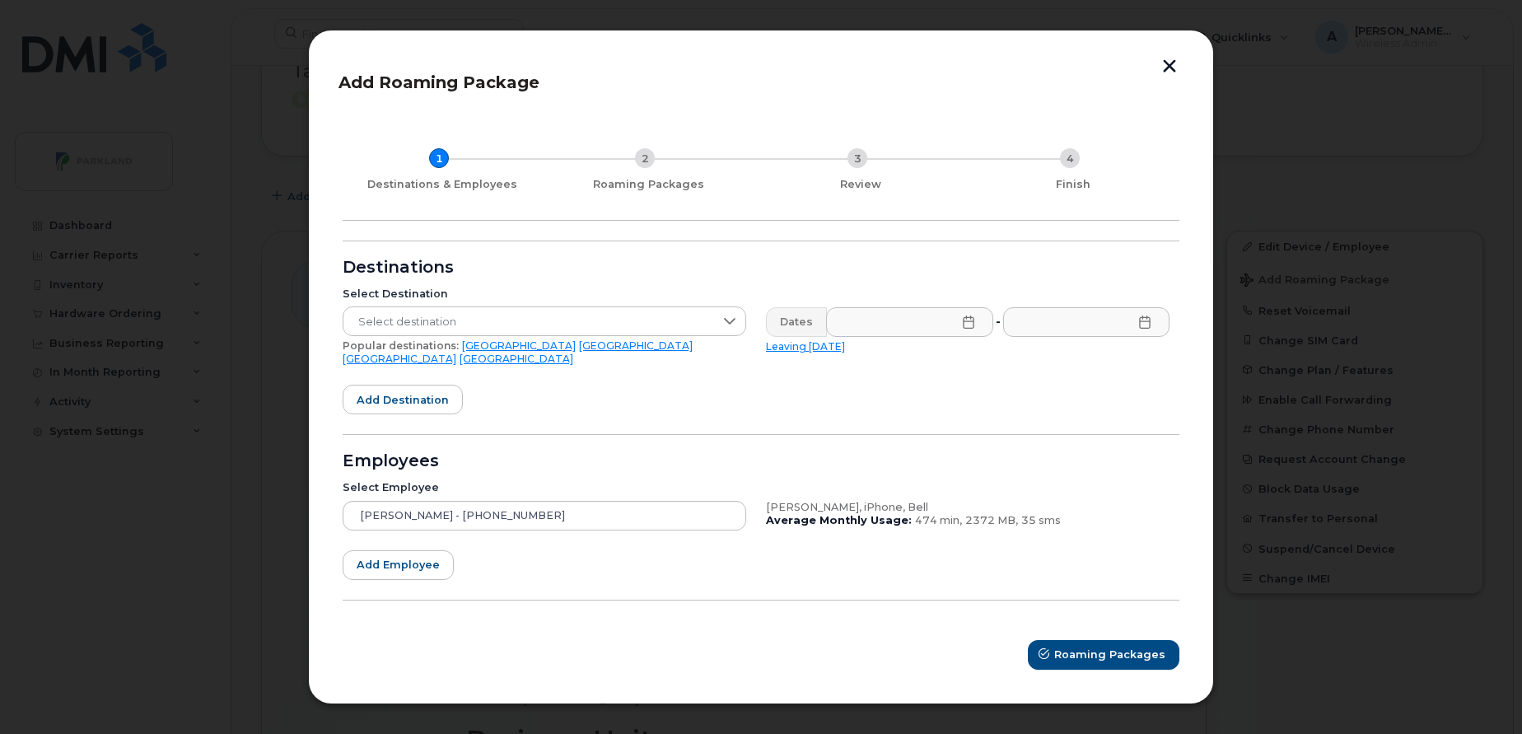
click at [1164, 72] on button "button" at bounding box center [1169, 67] width 25 height 17
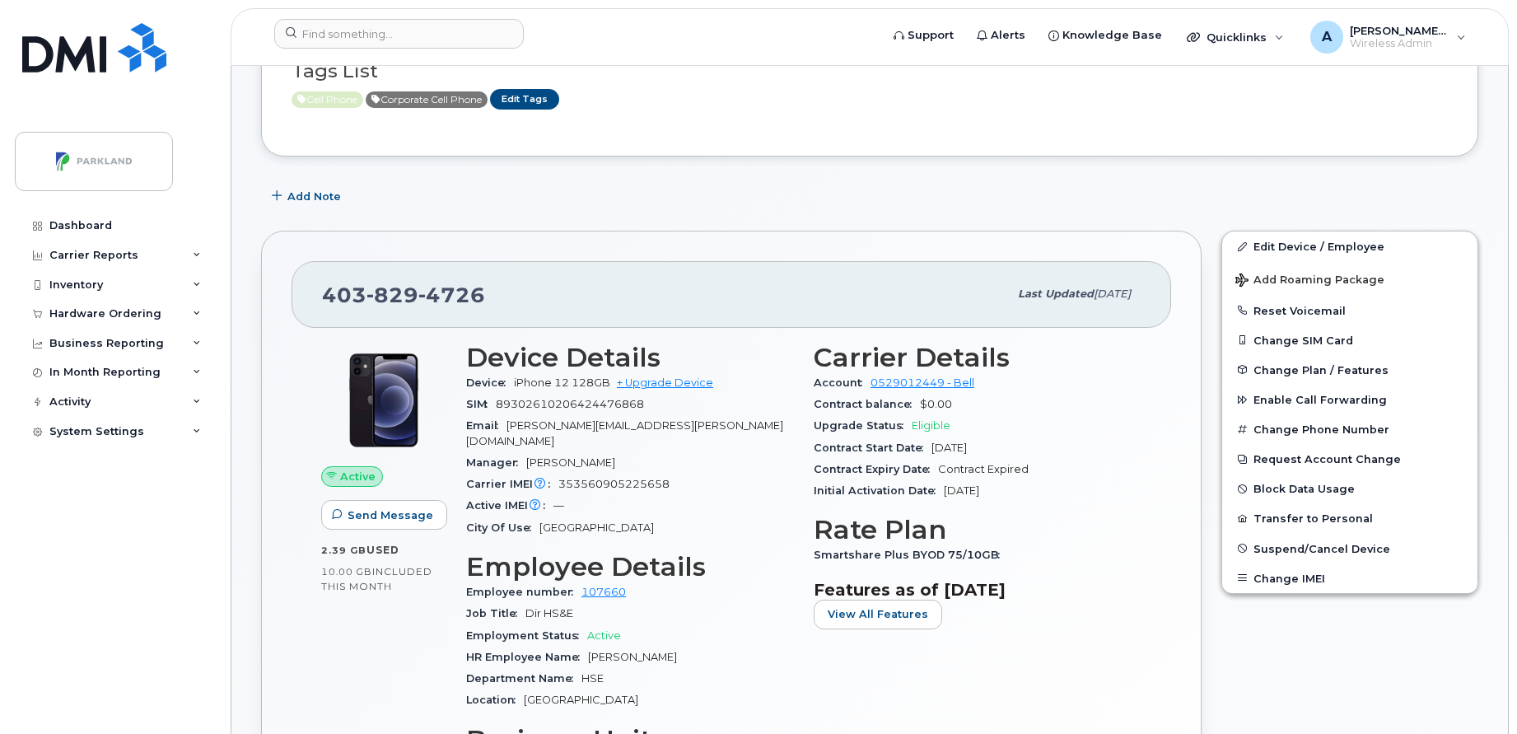
scroll to position [0, 0]
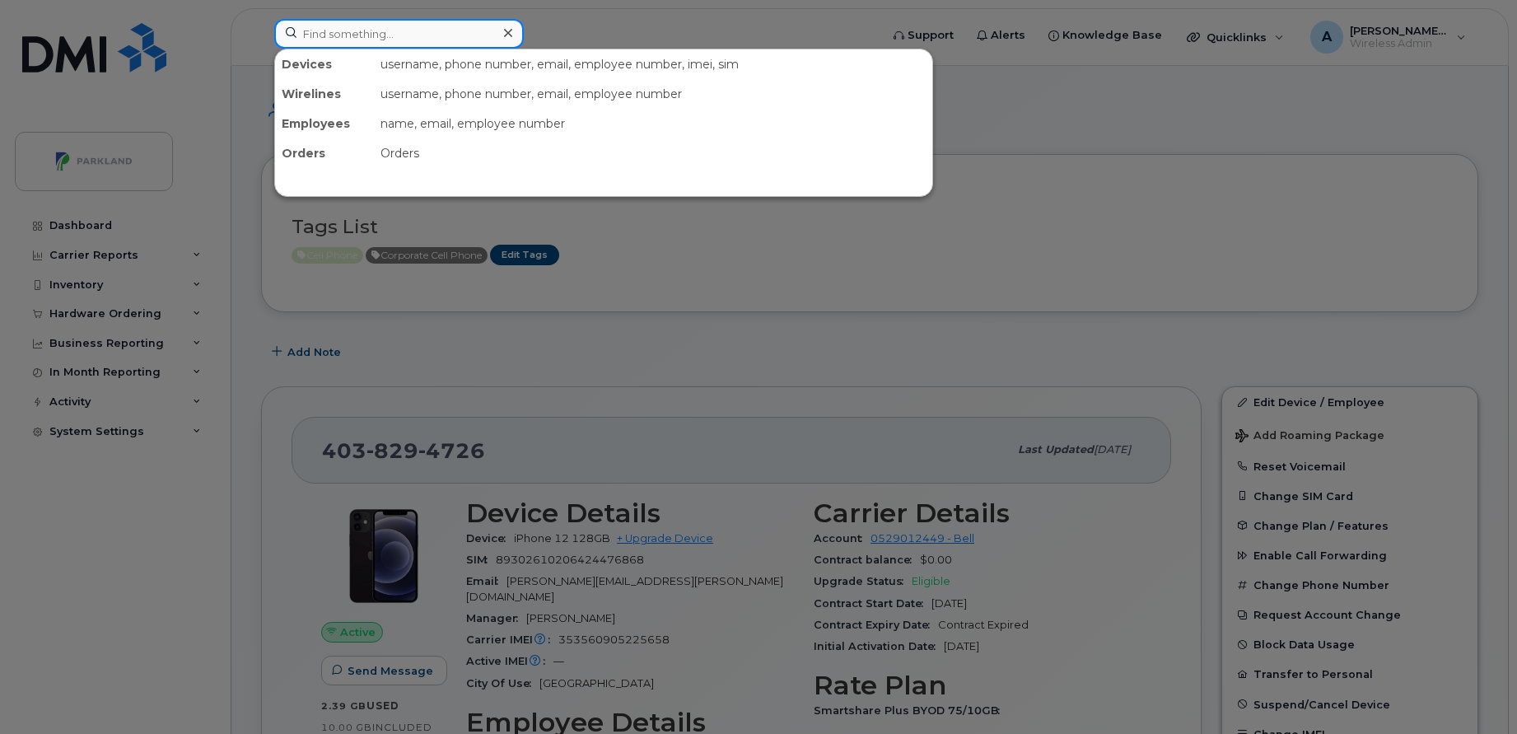
click at [465, 33] on input at bounding box center [398, 34] width 249 height 30
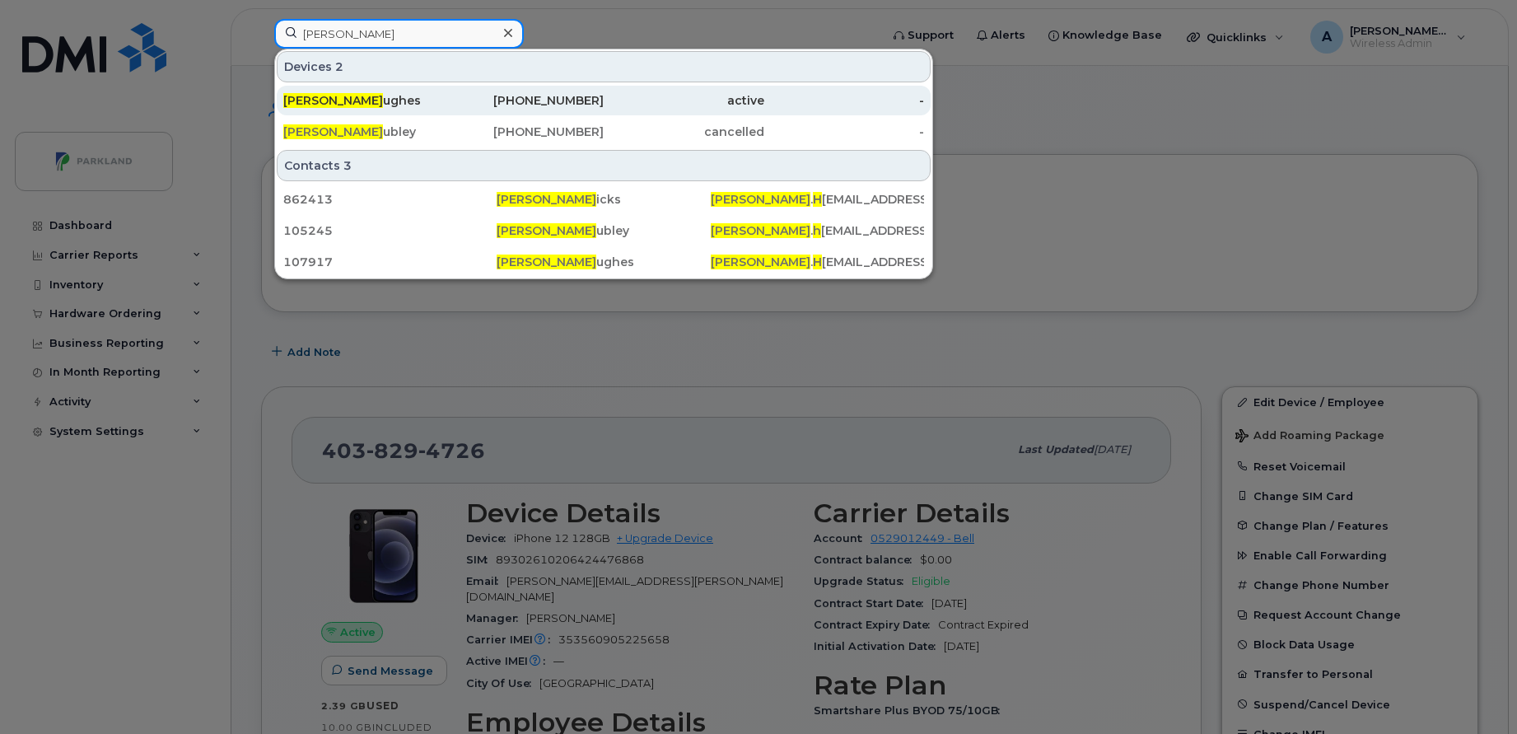
type input "Laura H"
click at [367, 99] on div "Laura H ughes" at bounding box center [363, 100] width 161 height 16
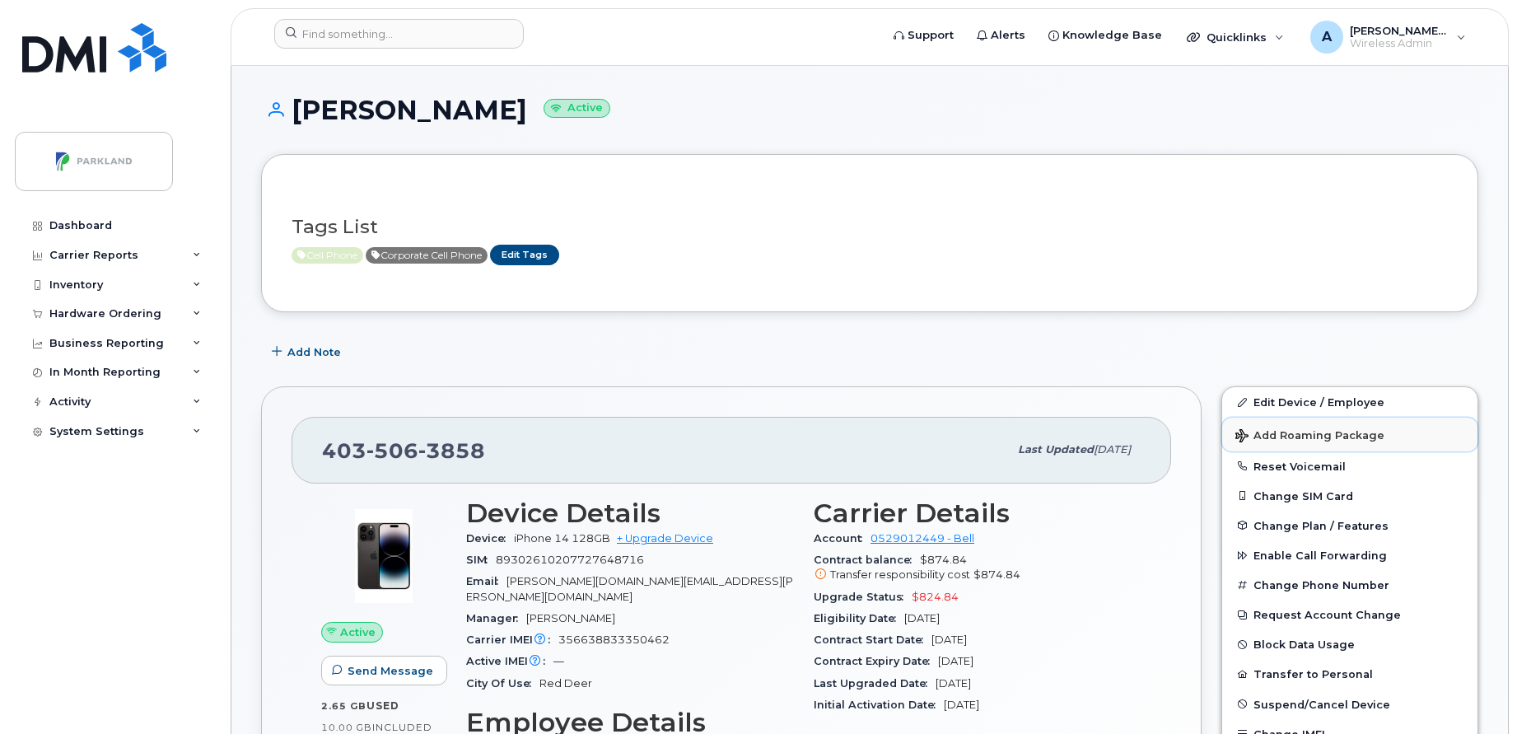
click at [1346, 430] on span "Add Roaming Package" at bounding box center [1309, 437] width 149 height 16
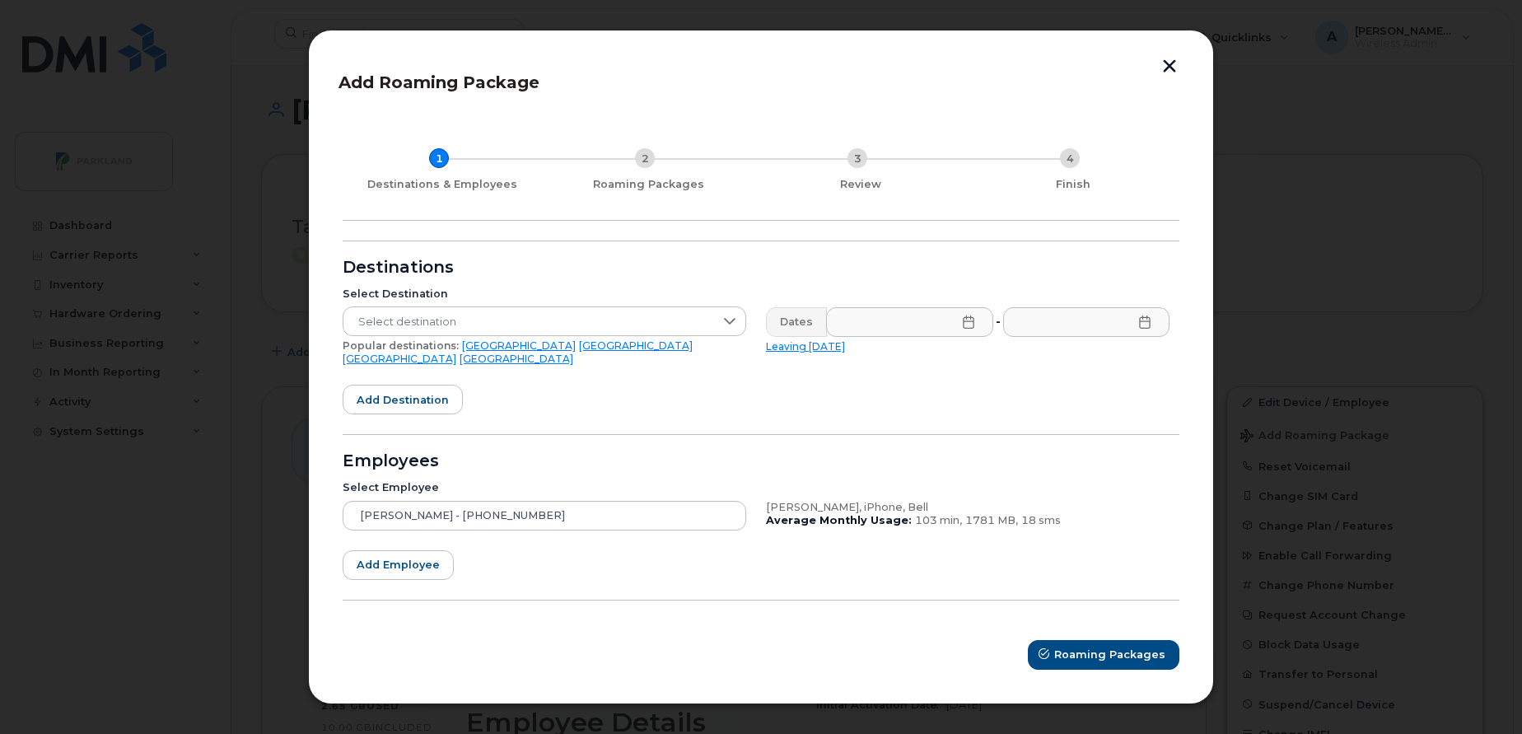
click at [579, 347] on link "[GEOGRAPHIC_DATA]" at bounding box center [636, 345] width 114 height 12
click at [967, 320] on icon at bounding box center [967, 321] width 11 height 13
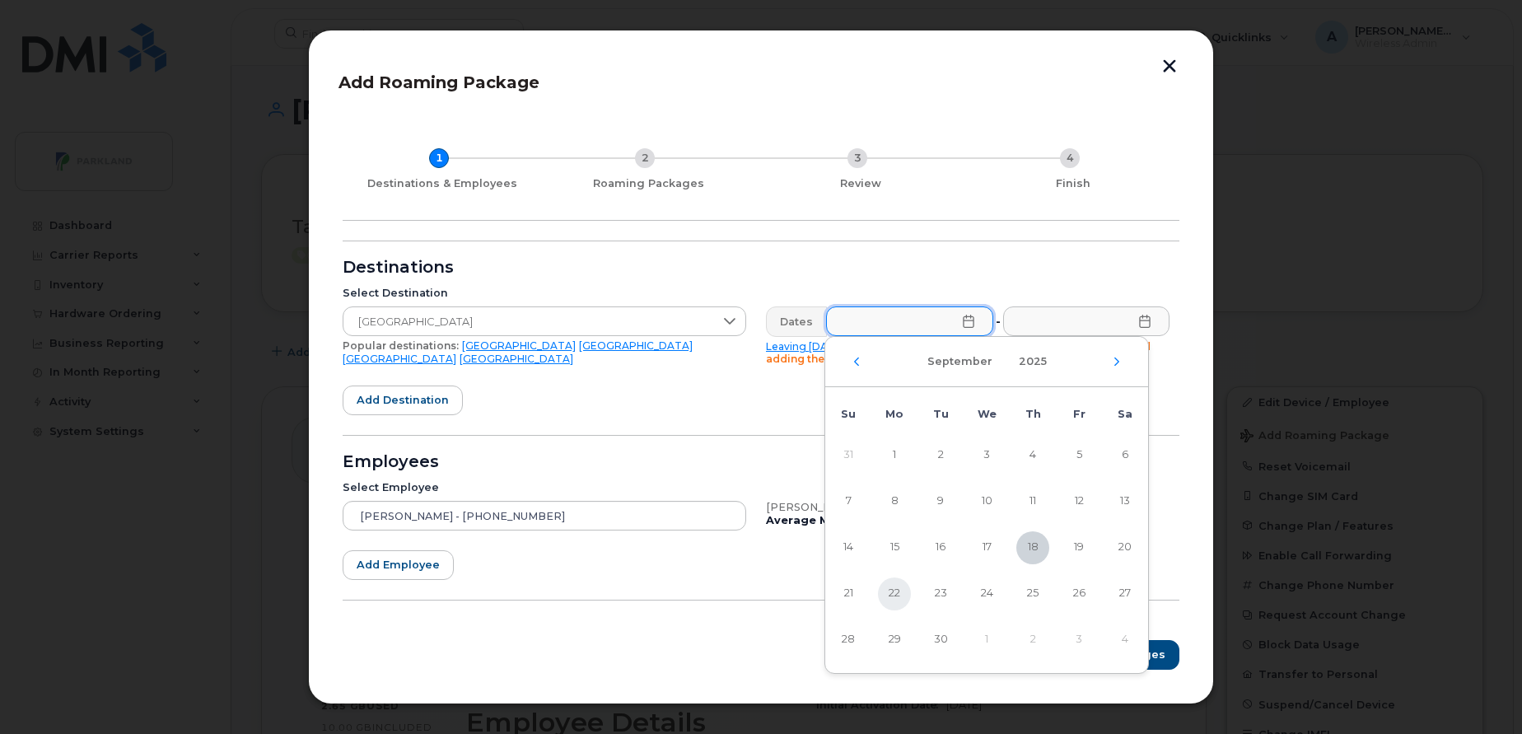
click at [895, 590] on span "22" at bounding box center [894, 593] width 33 height 33
type input "[DATE]"
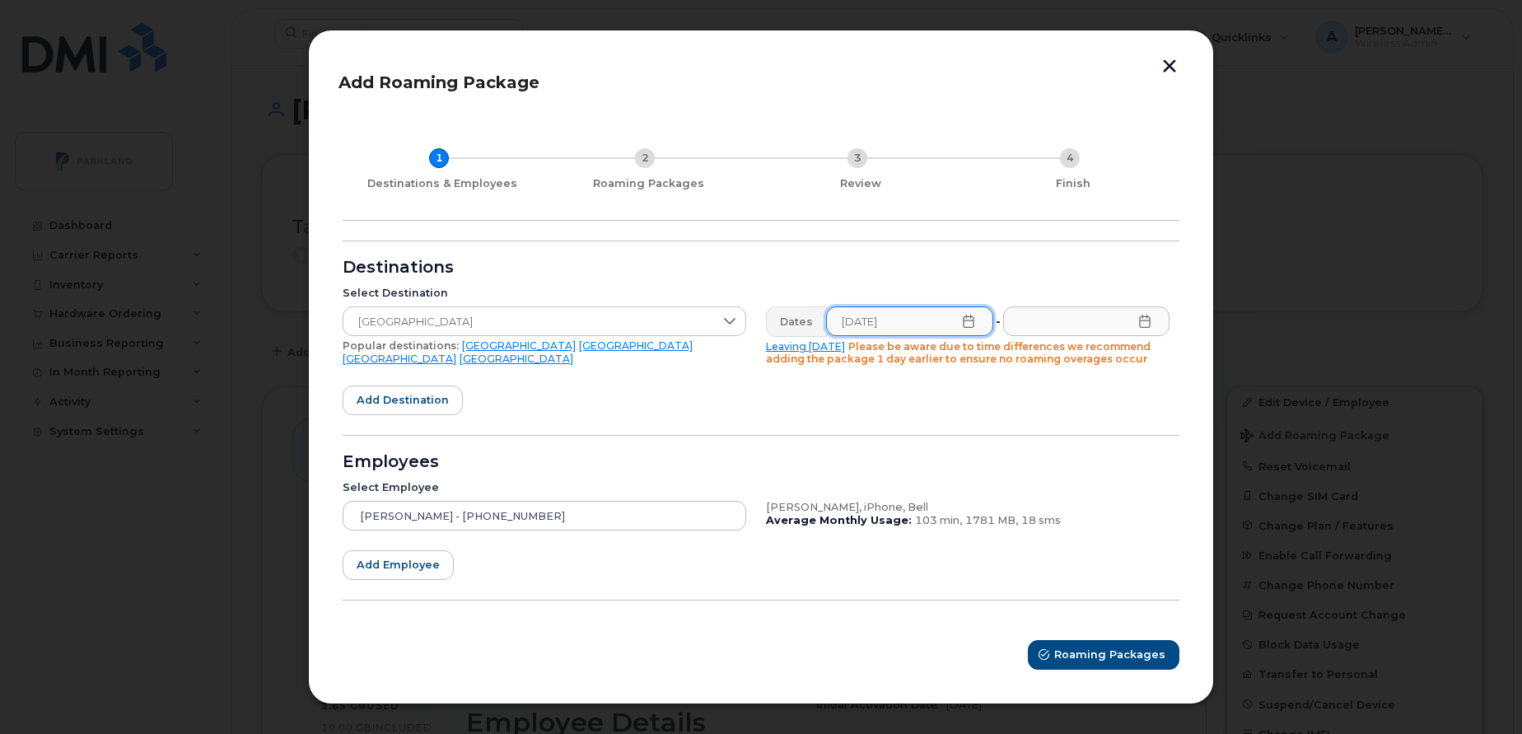
click at [1147, 321] on icon at bounding box center [1144, 321] width 11 height 13
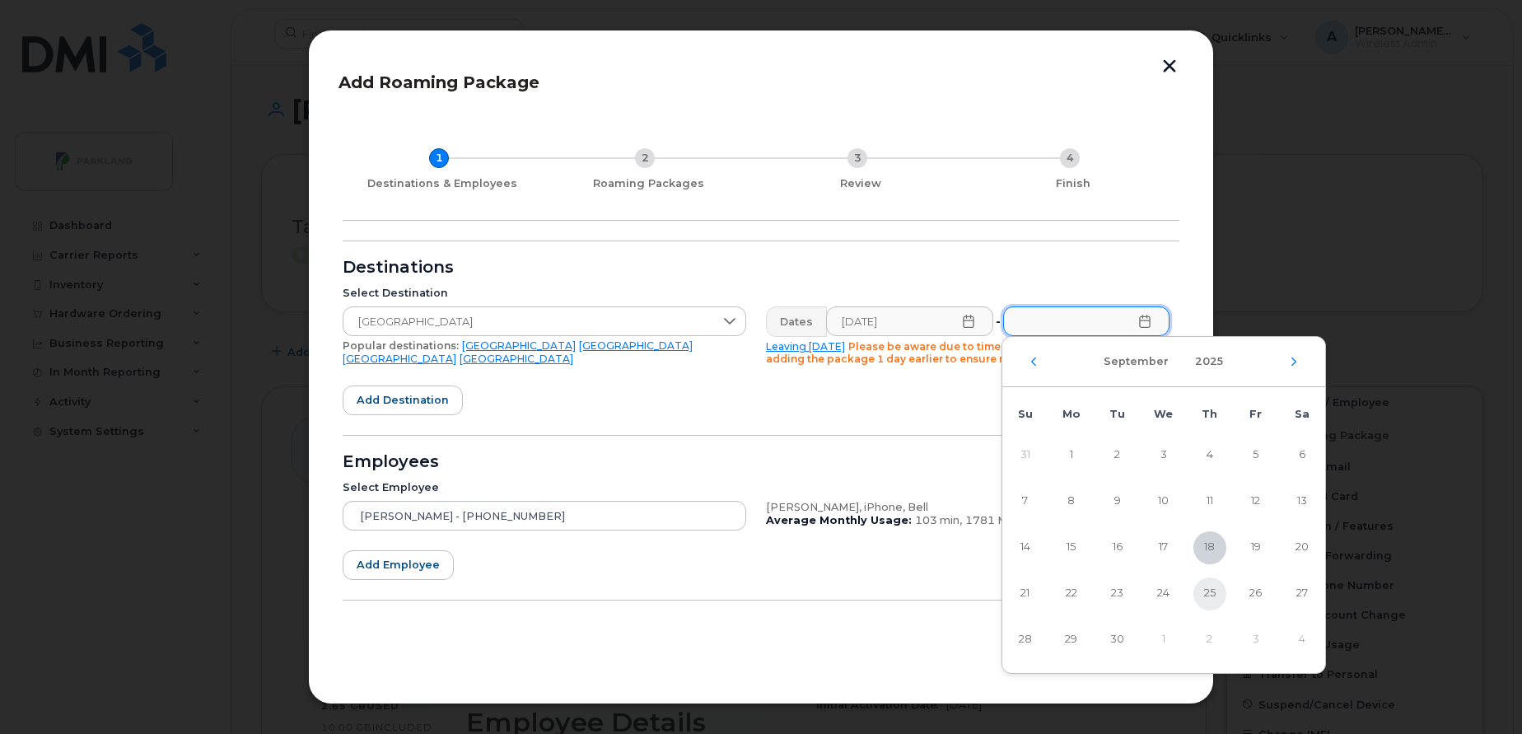
click at [1203, 599] on span "25" at bounding box center [1209, 593] width 33 height 33
type input "[DATE]"
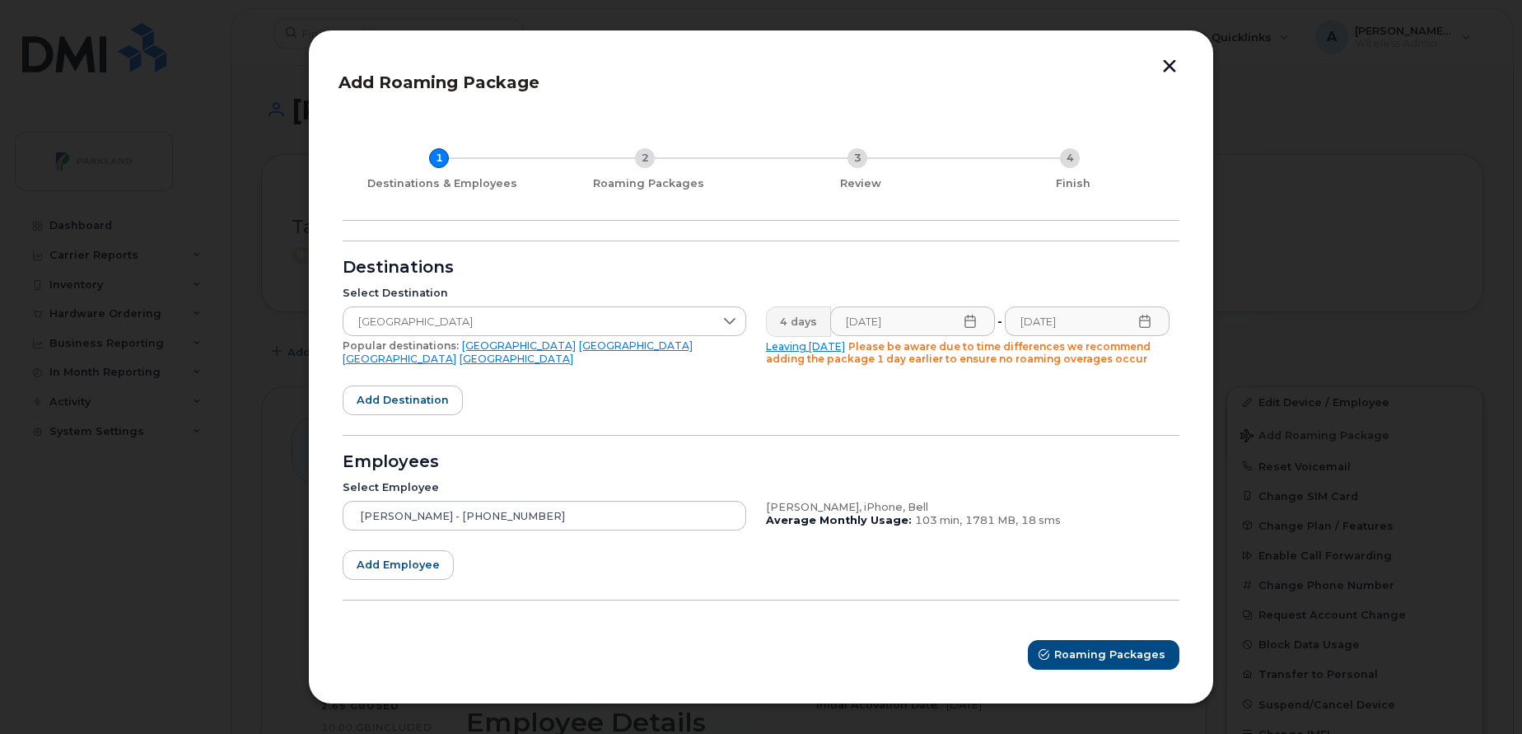
click at [813, 417] on form "Destinations Select Destination [GEOGRAPHIC_DATA] Popular destinations: [GEOGRA…" at bounding box center [761, 454] width 837 height 429
click at [1084, 658] on span "Roaming Packages" at bounding box center [1110, 654] width 111 height 16
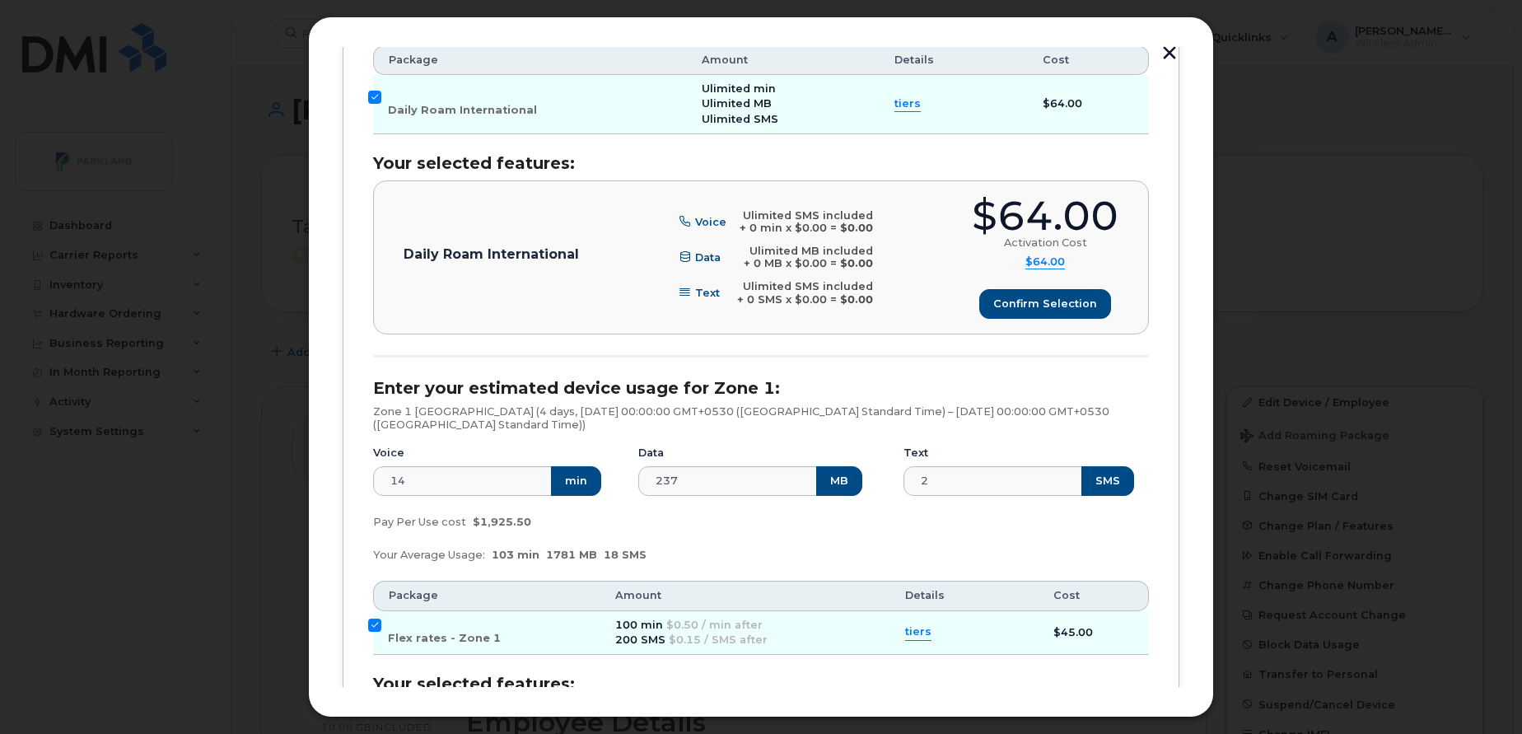
scroll to position [622, 0]
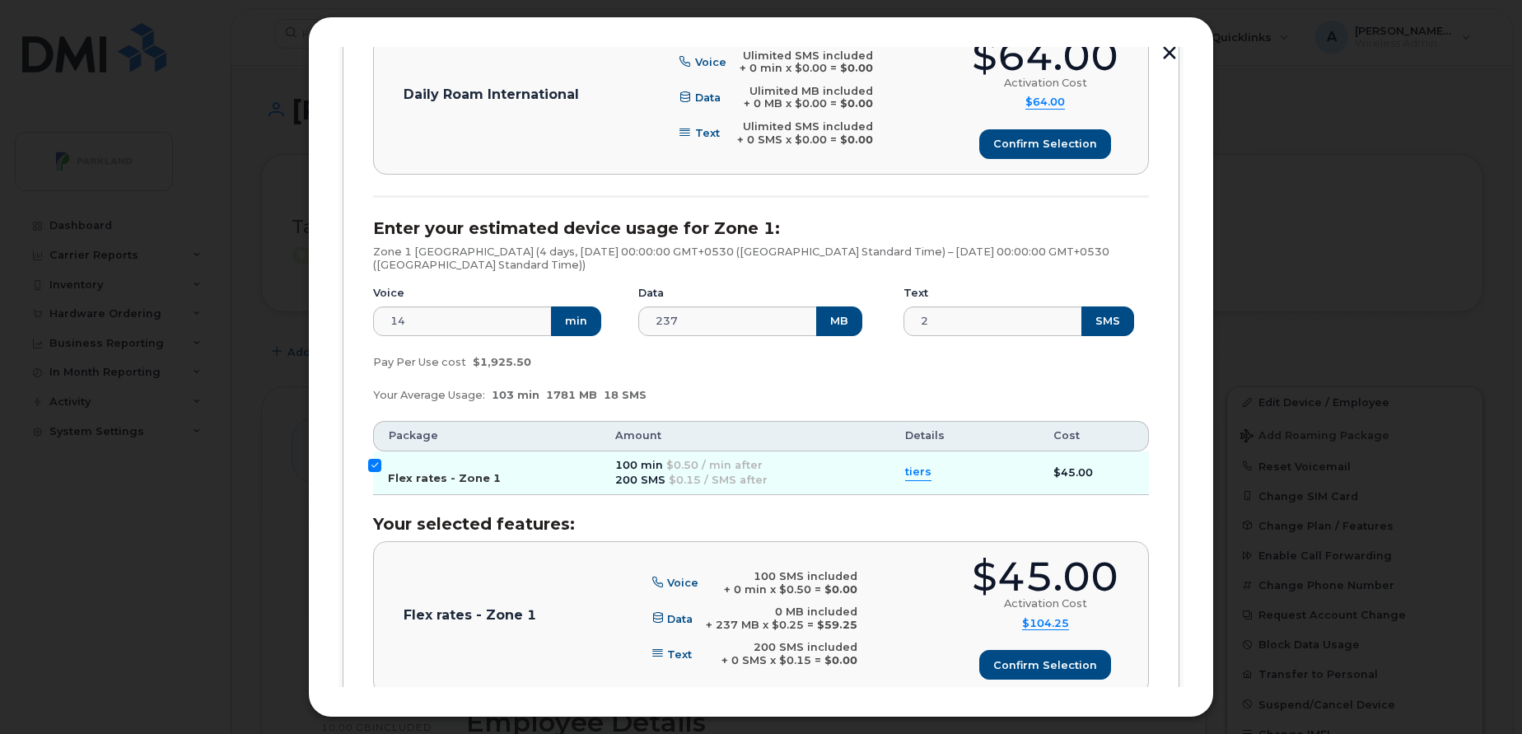
click at [372, 464] on input "Flex rates - Zone 1" at bounding box center [374, 465] width 13 height 13
checkbox input "false"
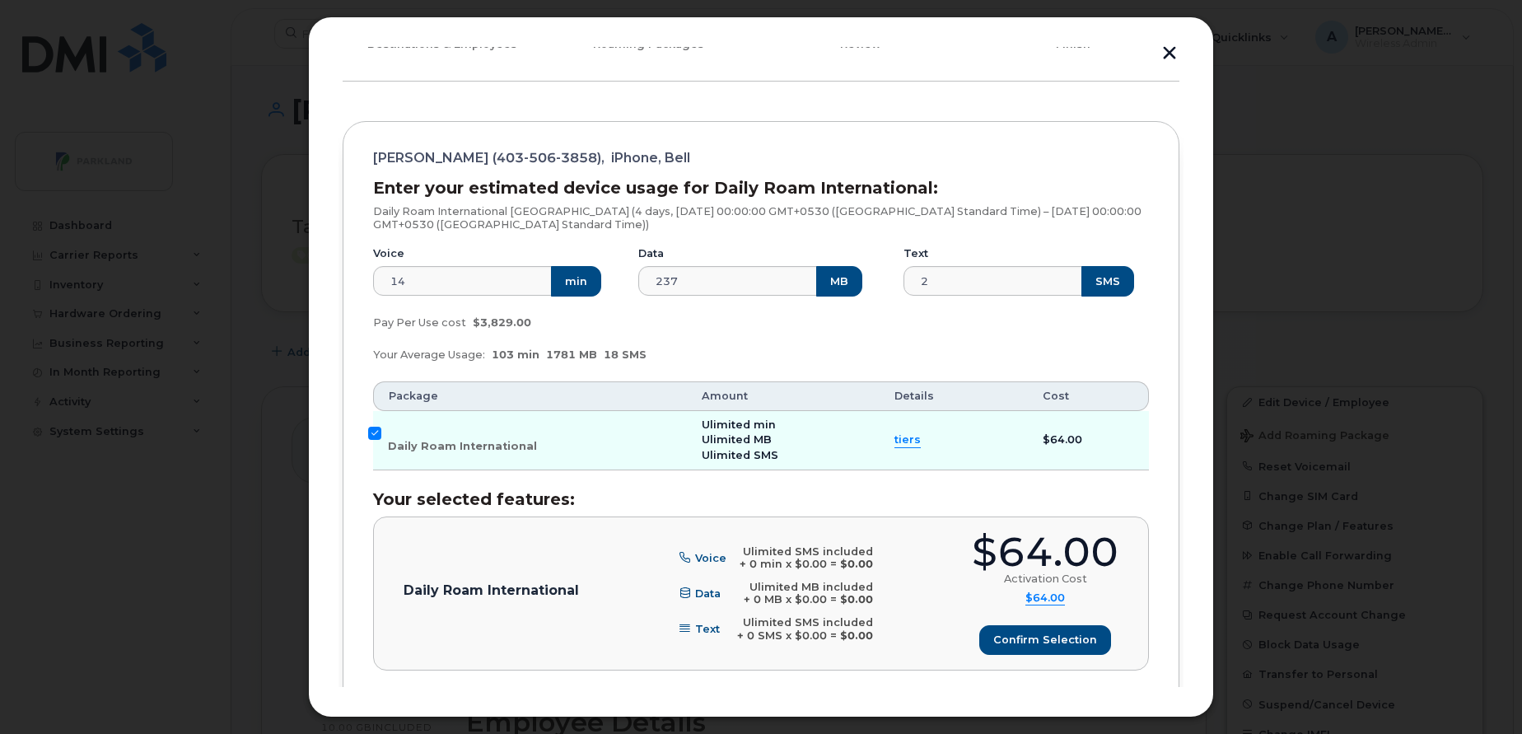
scroll to position [91, 0]
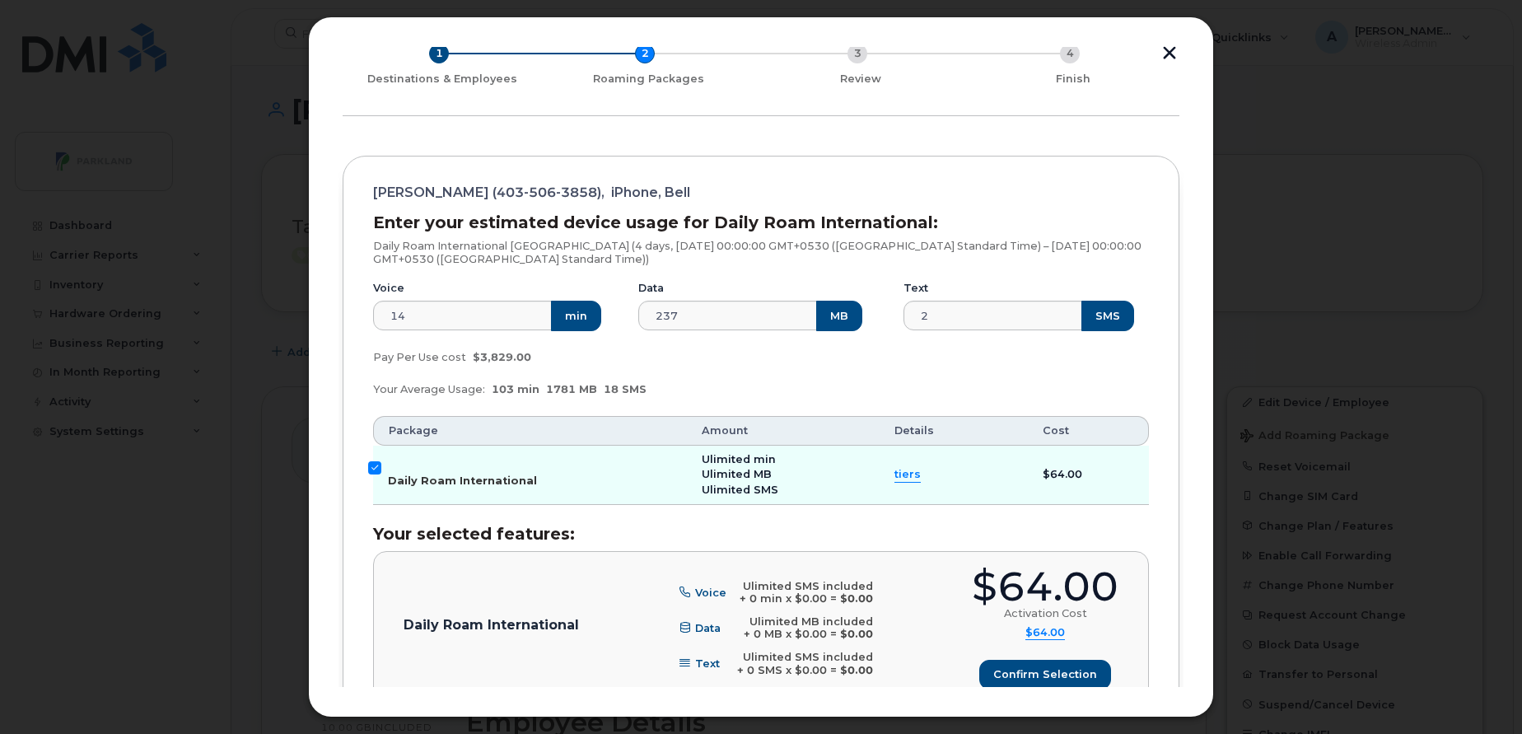
click at [375, 465] on input "Daily Roam International" at bounding box center [374, 467] width 13 height 13
checkbox input "false"
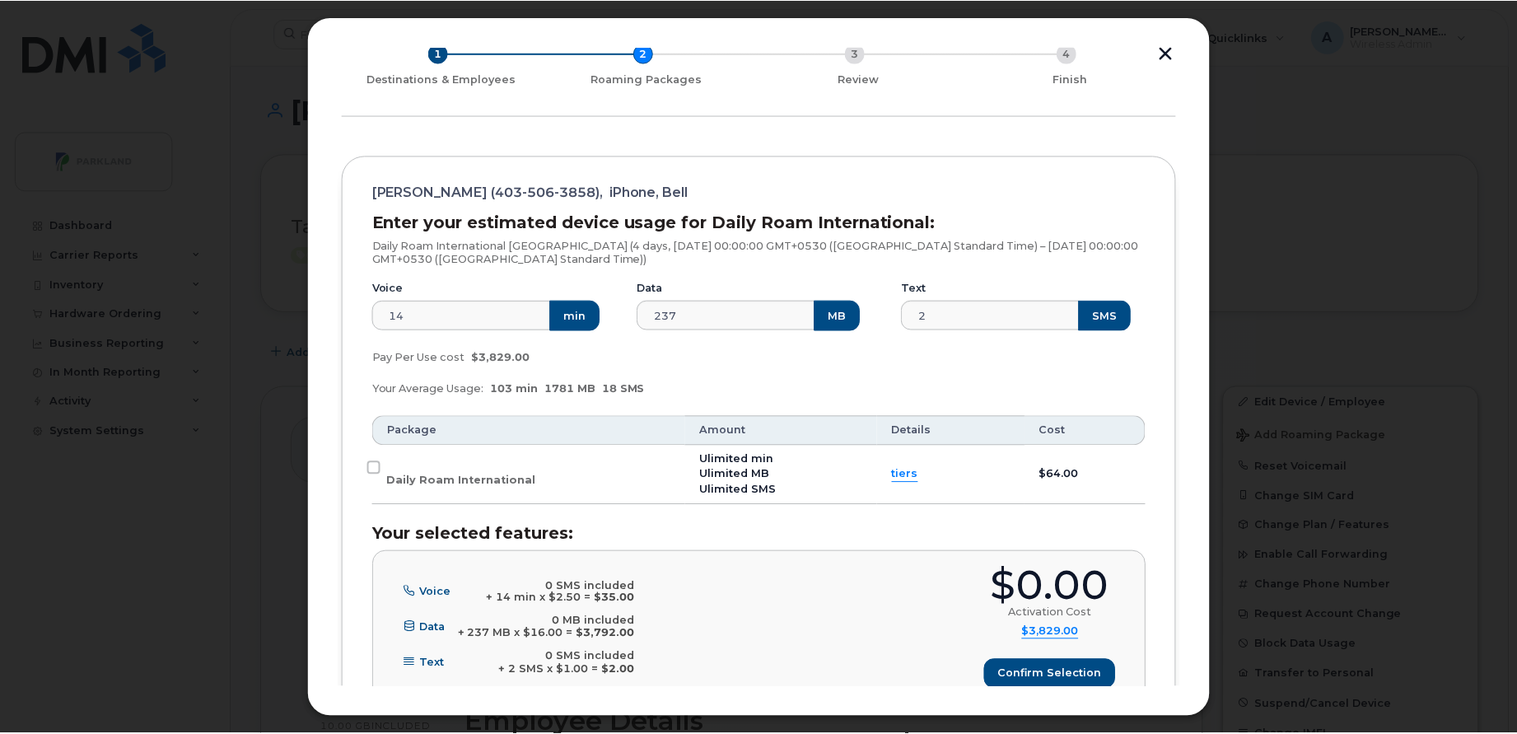
scroll to position [0, 0]
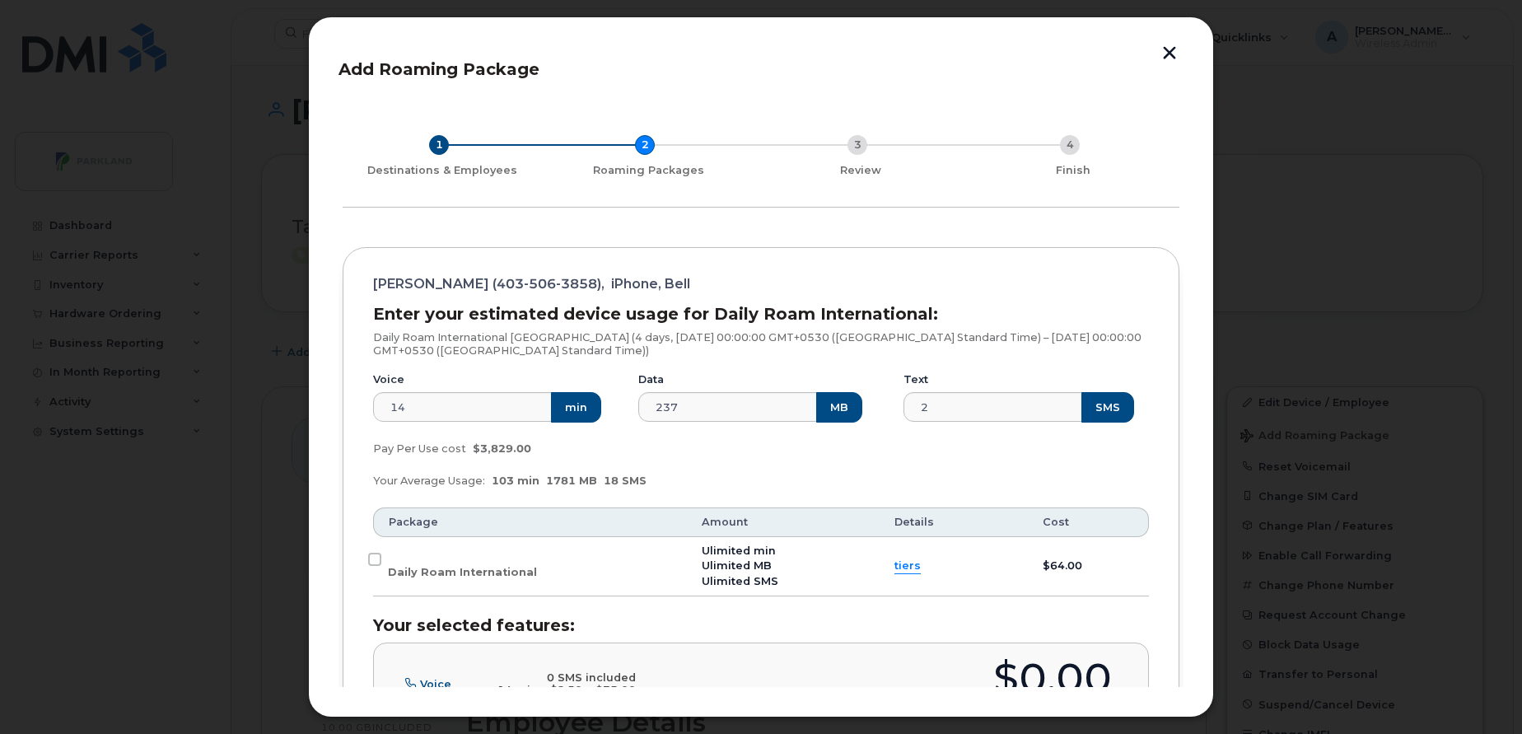
click at [1169, 59] on button "button" at bounding box center [1169, 54] width 25 height 17
